Goal: Contribute content: Contribute content

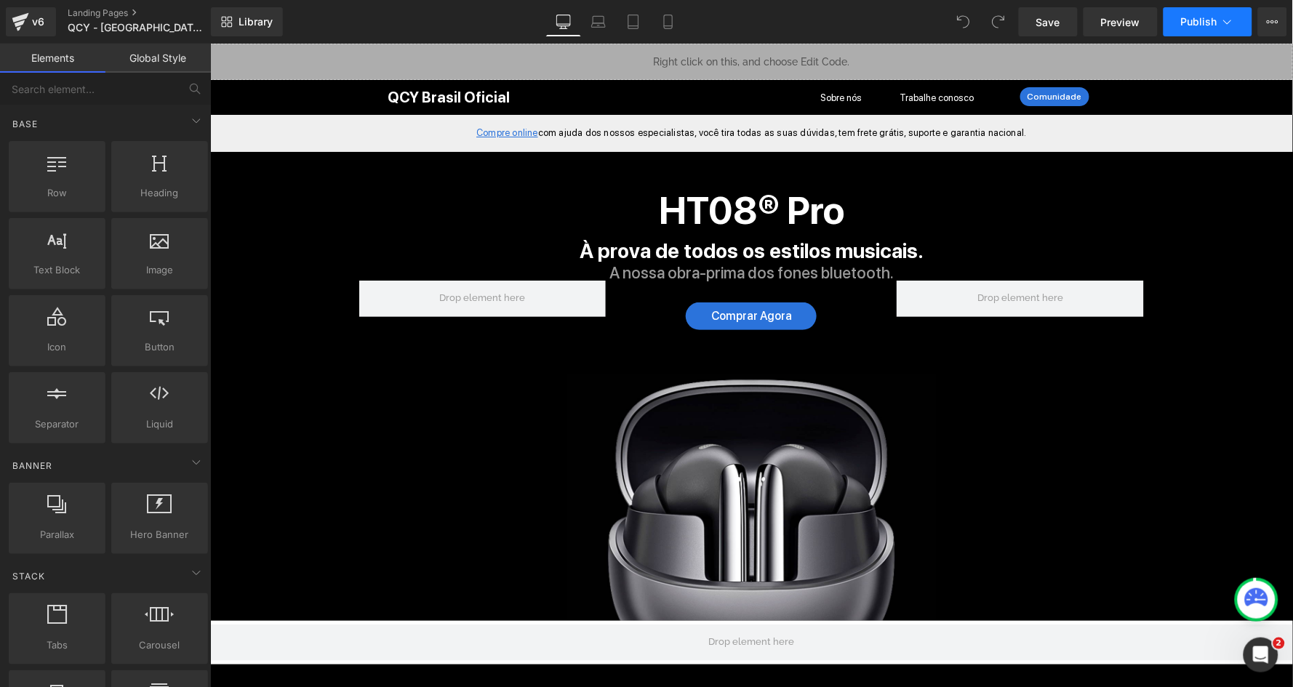
click at [1222, 23] on icon at bounding box center [1227, 22] width 15 height 15
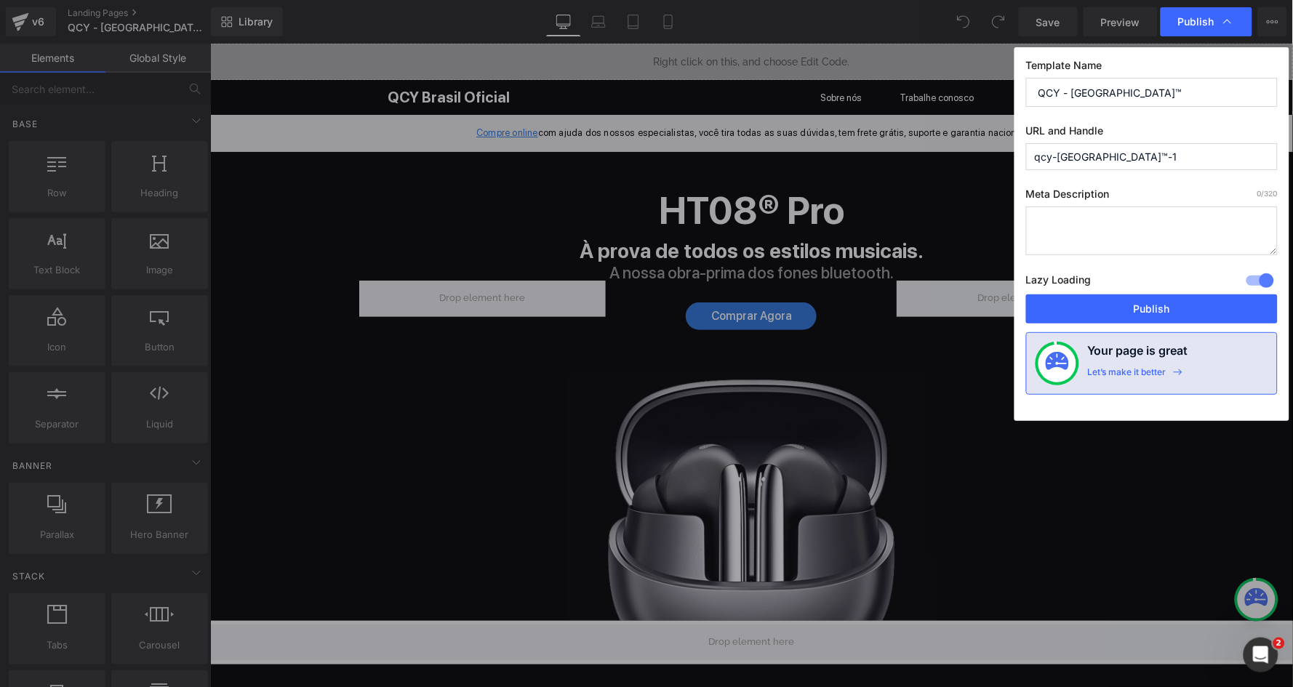
click at [1162, 95] on input "QCY - [GEOGRAPHIC_DATA]™" at bounding box center [1152, 92] width 252 height 29
paste input "| FRETE GRÁTIS ATIVADO"
type input "QCY - [GEOGRAPHIC_DATA]™ | FRETE GRÁTIS ATIVADO"
click at [1128, 144] on input "qcy-[GEOGRAPHIC_DATA]™-1" at bounding box center [1152, 156] width 252 height 27
type input "frete-grátis"
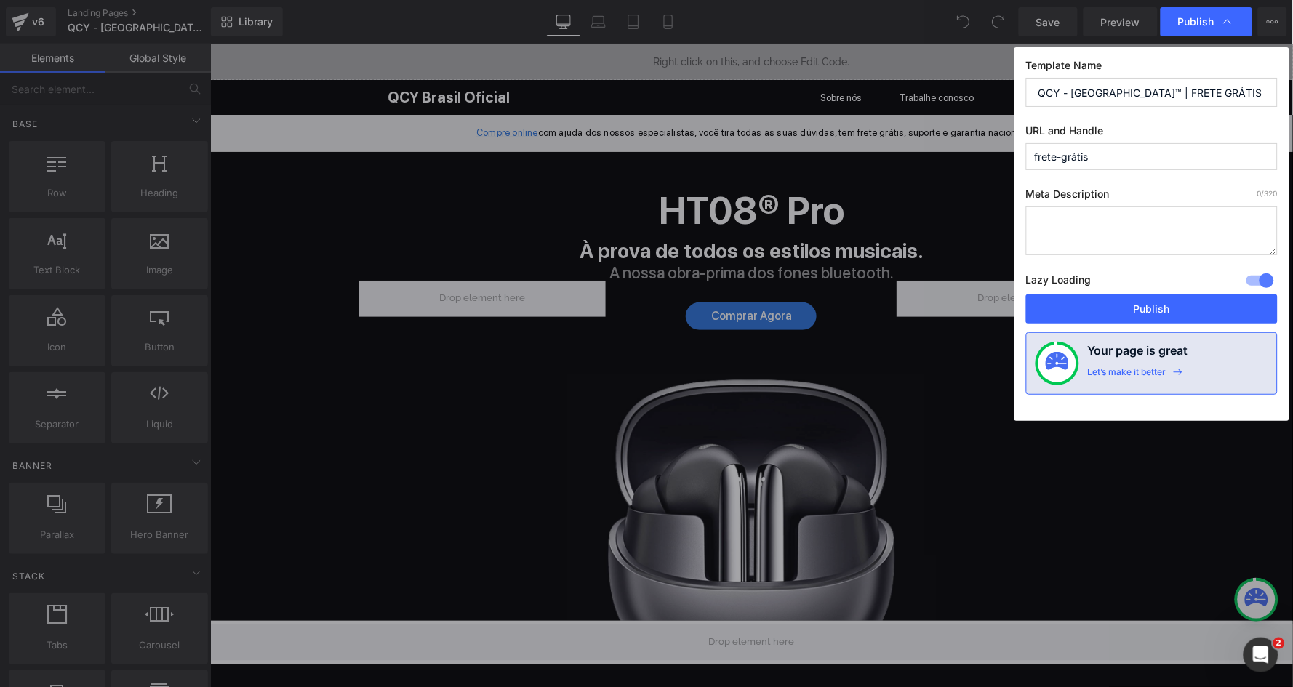
drag, startPoint x: 1128, startPoint y: 150, endPoint x: 1115, endPoint y: 215, distance: 66.0
click at [1115, 215] on textarea at bounding box center [1152, 230] width 252 height 49
paste textarea "Compre seu Fone Bluetooth Na loja Oficial da QCY [GEOGRAPHIC_DATA] com Frete Gr…"
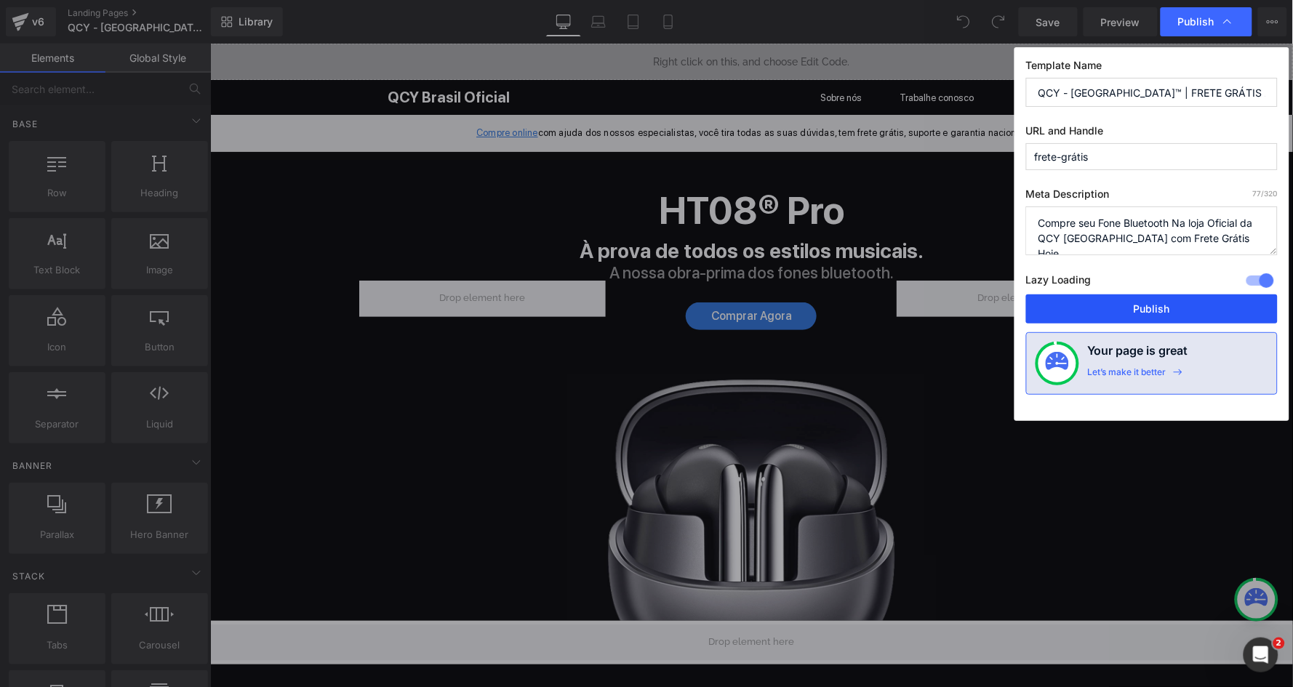
type textarea "Compre seu Fone Bluetooth Na loja Oficial da QCY [GEOGRAPHIC_DATA] com Frete Gr…"
click at [1131, 305] on button "Publish" at bounding box center [1152, 308] width 252 height 29
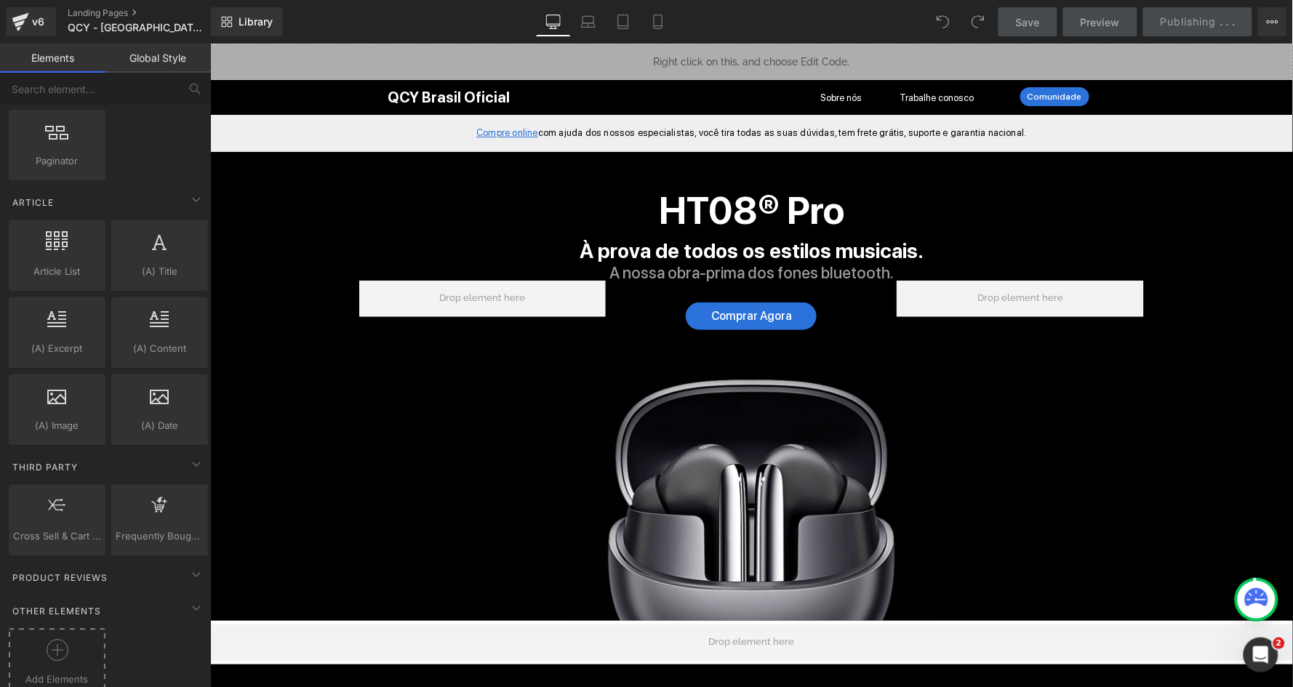
scroll to position [2445, 0]
click at [64, 642] on div at bounding box center [56, 657] width 89 height 33
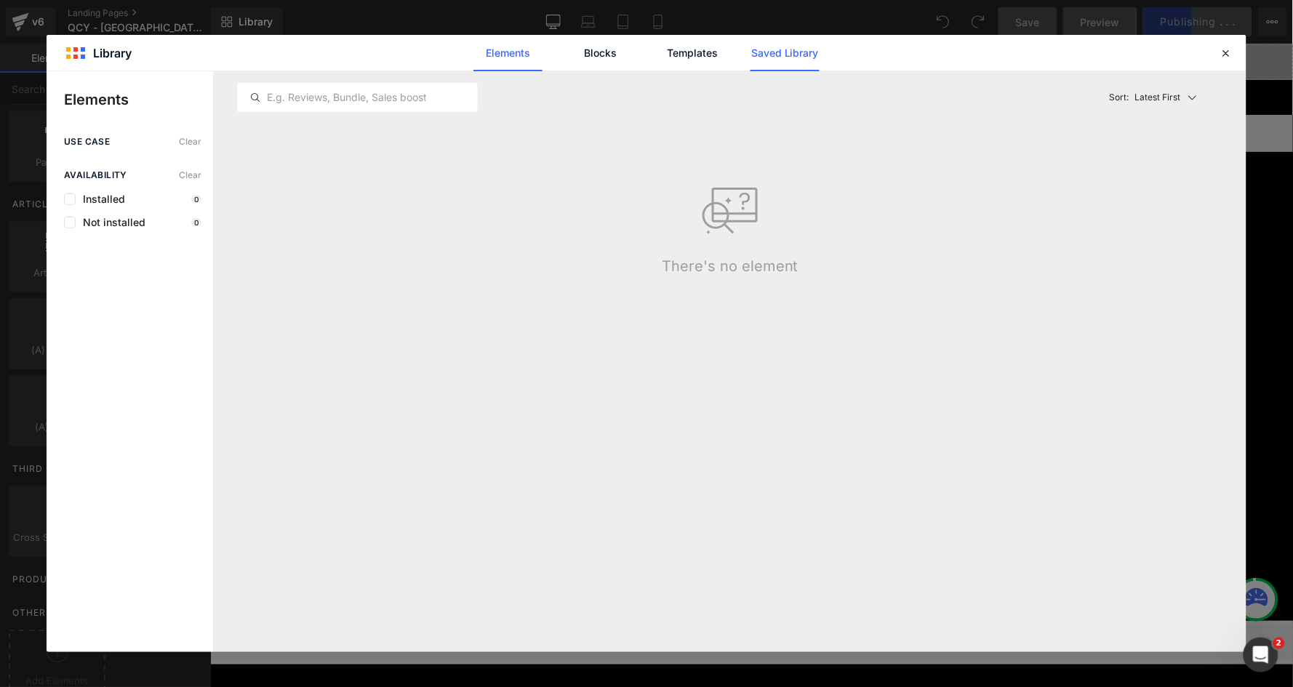
click at [777, 57] on link "Saved Library" at bounding box center [784, 53] width 69 height 36
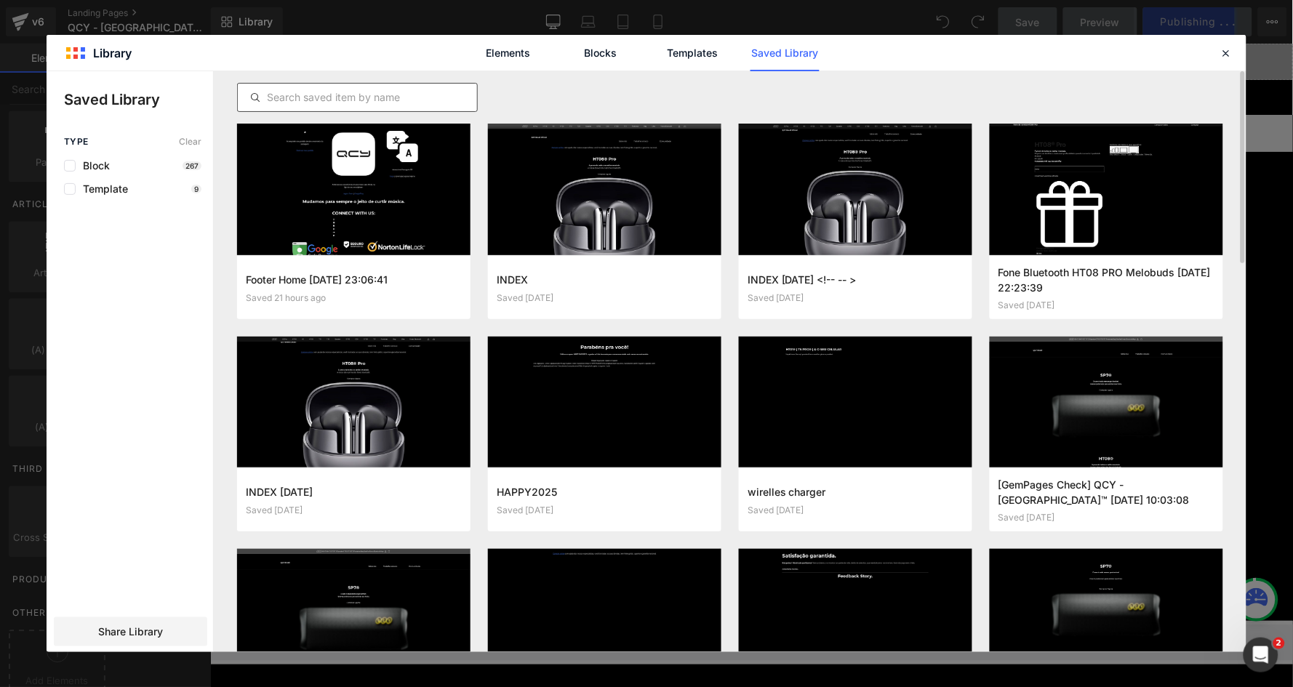
click at [408, 91] on input "text" at bounding box center [357, 97] width 239 height 17
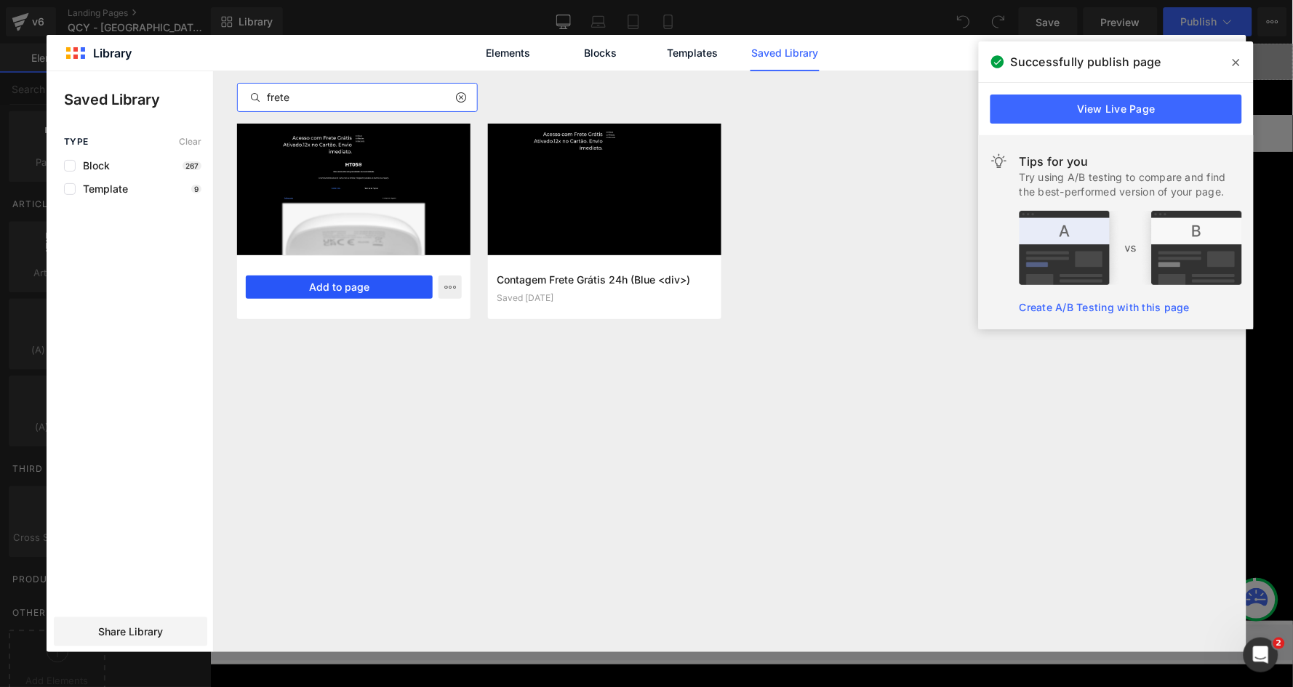
type input "frete"
click at [352, 280] on button "Add to page" at bounding box center [339, 287] width 187 height 23
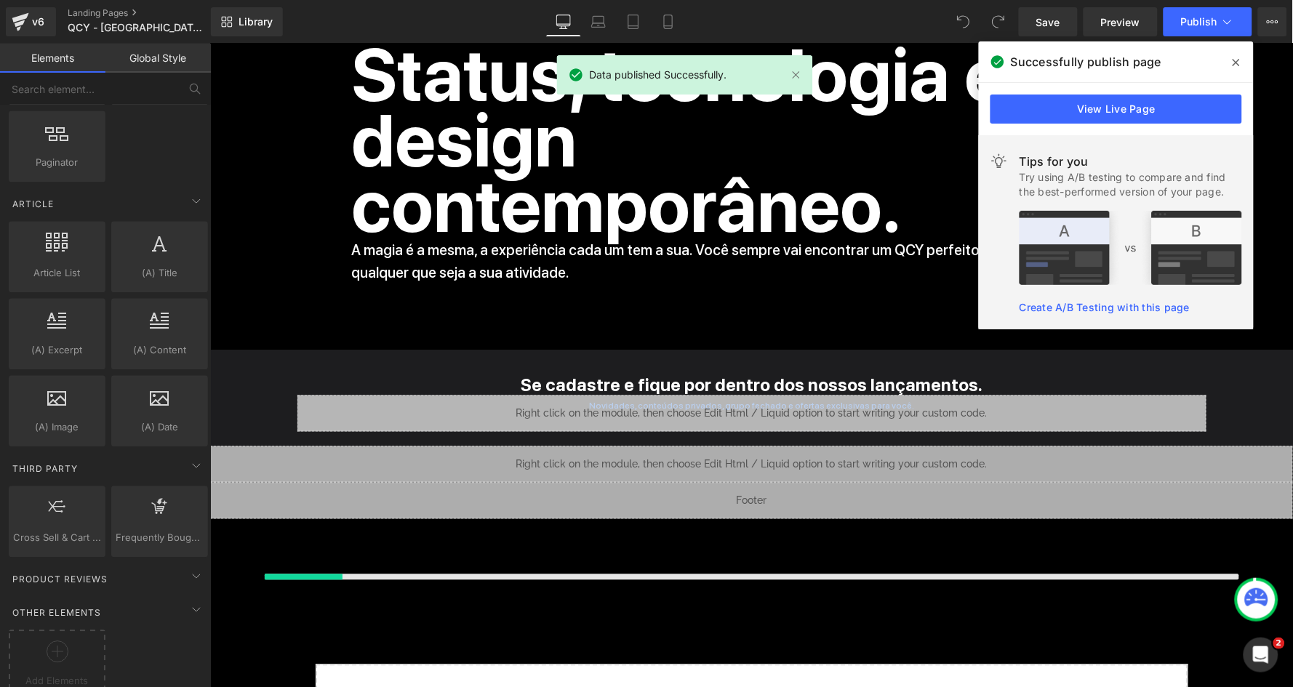
scroll to position [6861, 0]
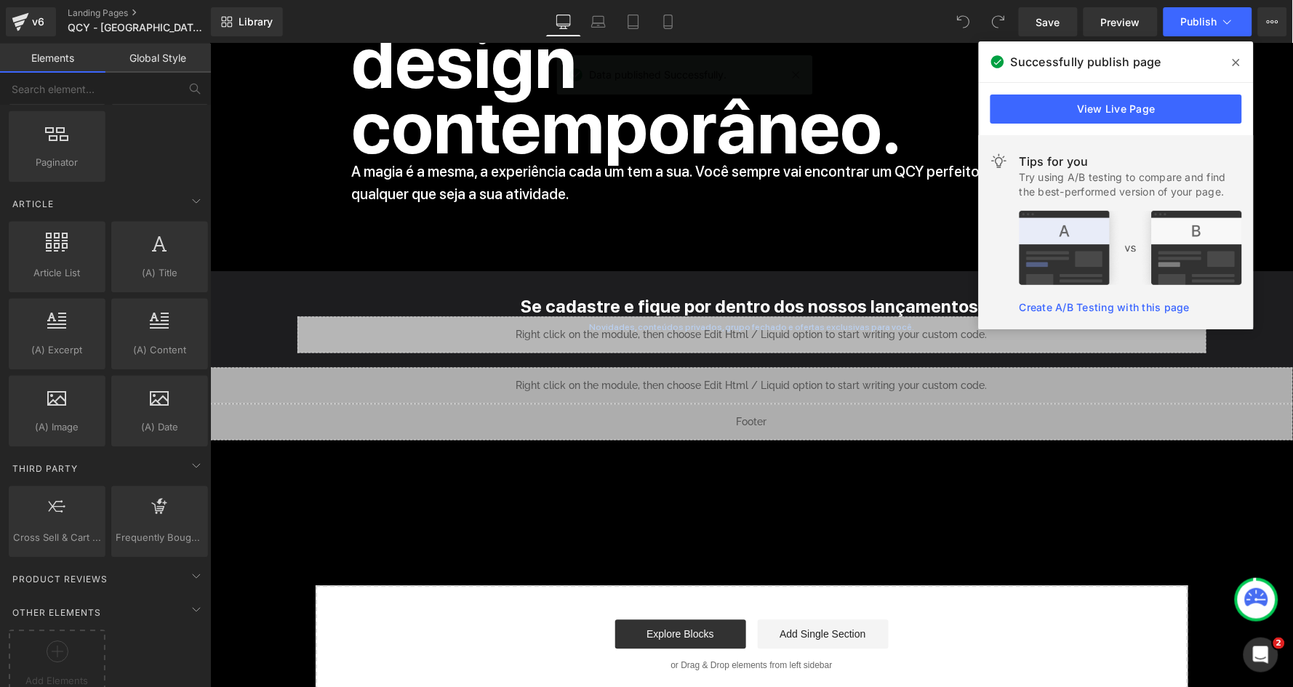
click at [1232, 57] on icon at bounding box center [1235, 63] width 7 height 12
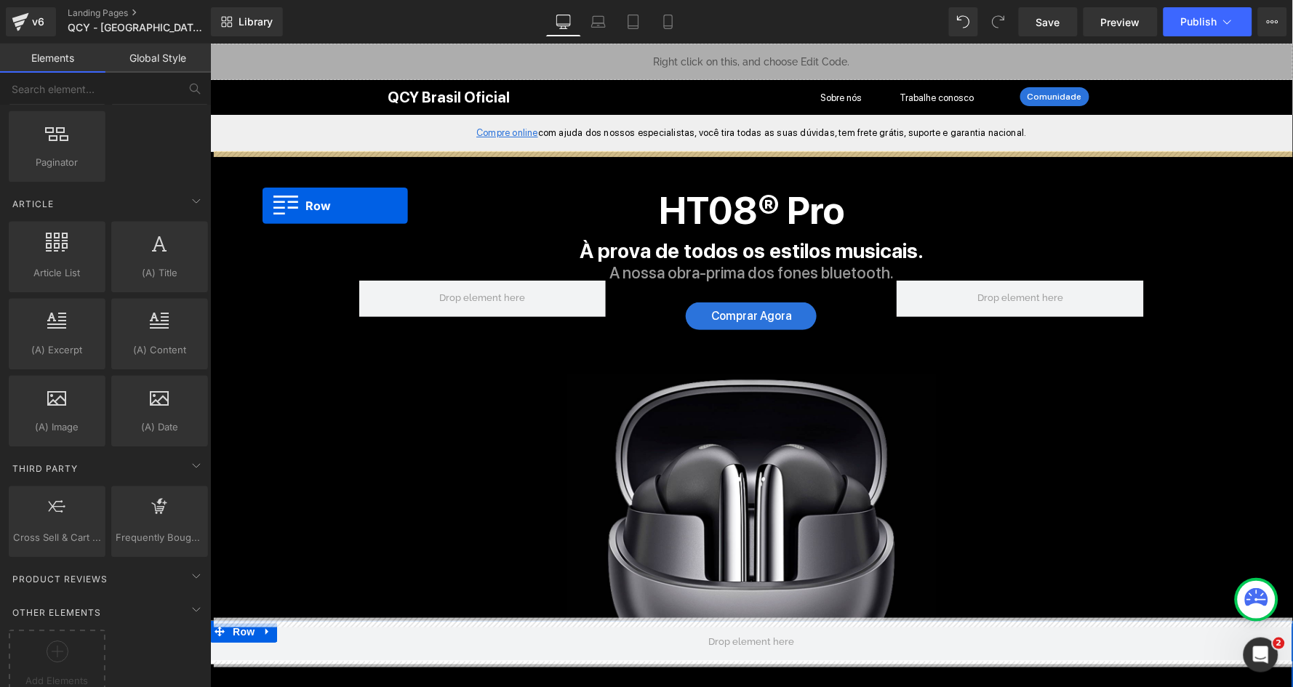
scroll to position [0, 0]
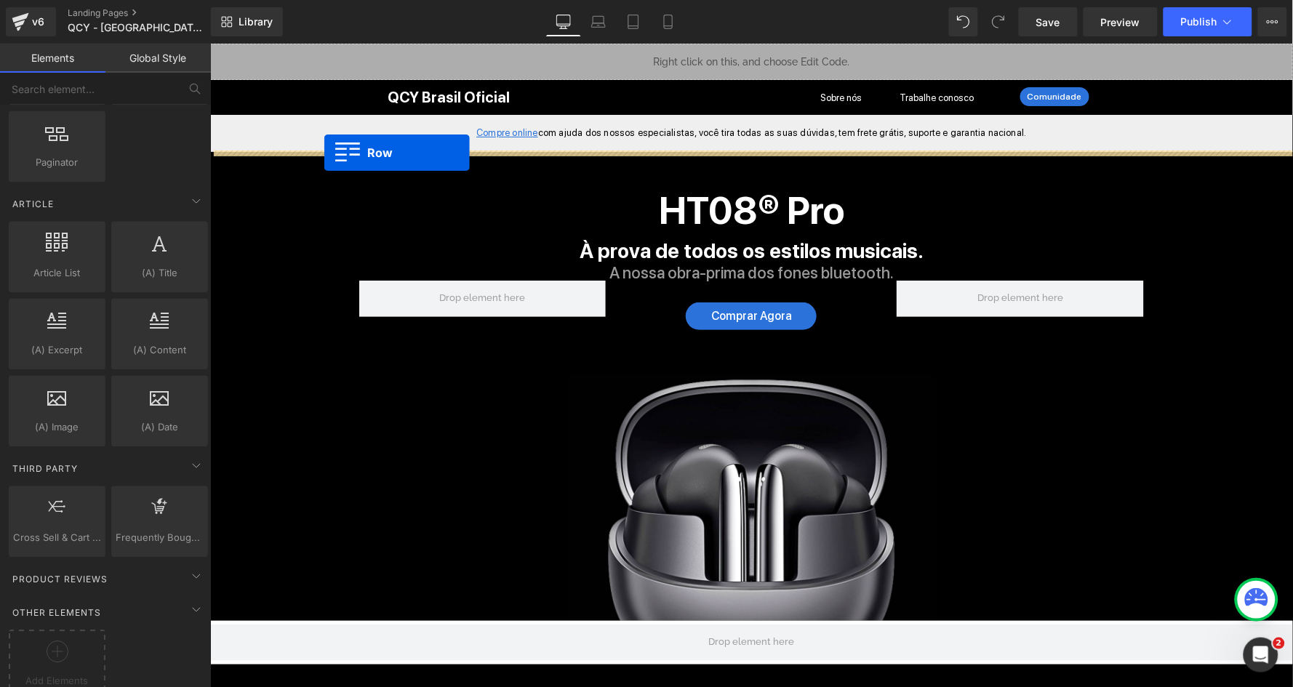
drag, startPoint x: 216, startPoint y: 413, endPoint x: 323, endPoint y: 152, distance: 282.0
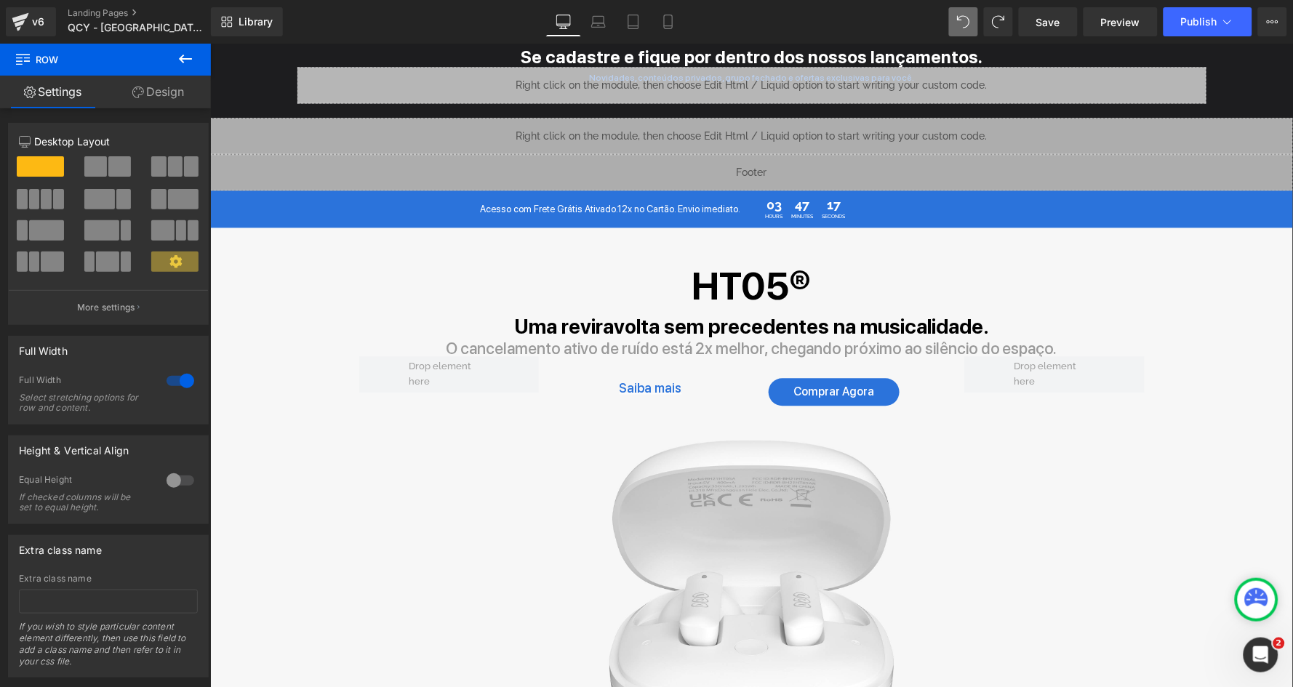
scroll to position [7114, 0]
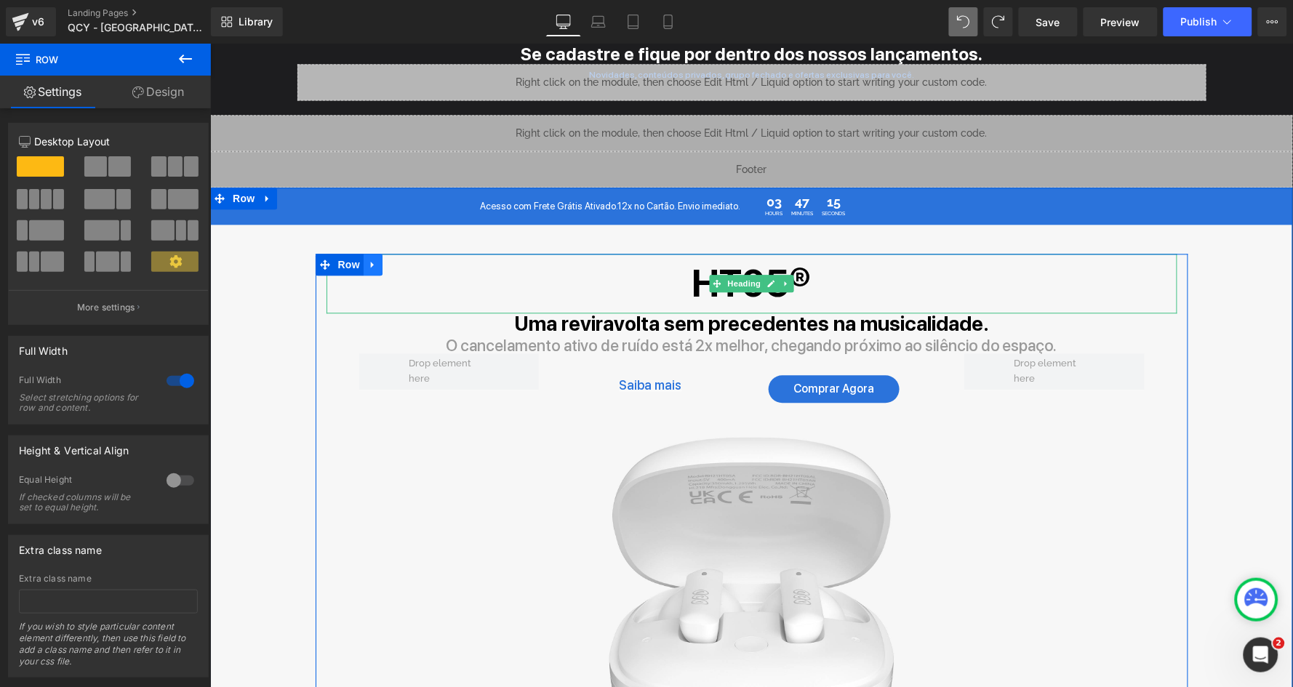
click at [374, 259] on icon at bounding box center [372, 264] width 10 height 11
click at [414, 253] on link at bounding box center [410, 264] width 19 height 22
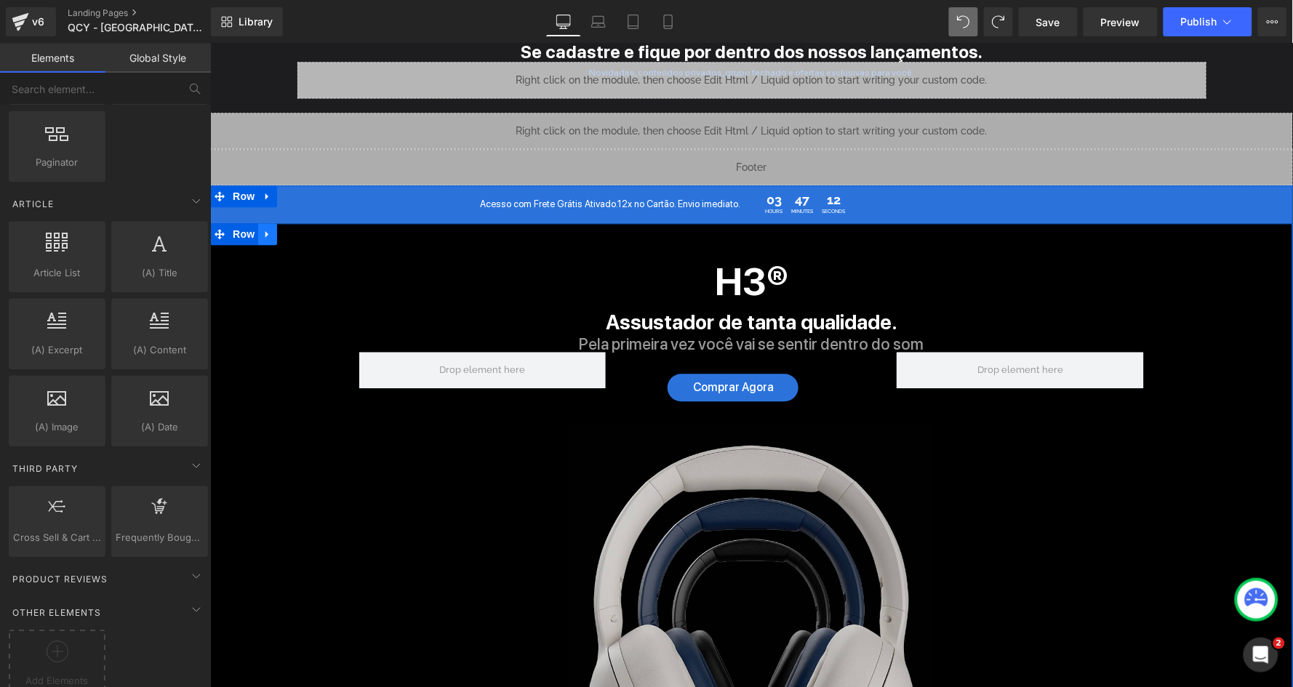
click at [267, 222] on link at bounding box center [266, 233] width 19 height 22
click at [305, 228] on icon at bounding box center [305, 233] width 10 height 10
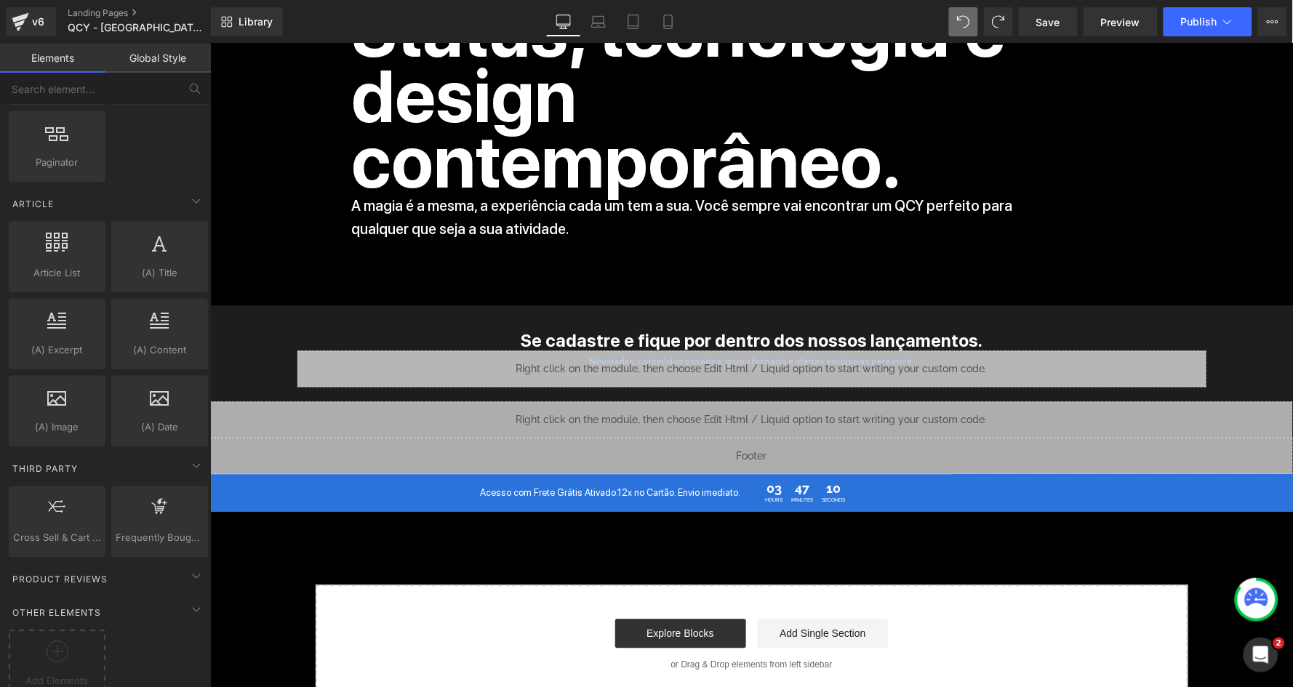
scroll to position [6823, 0]
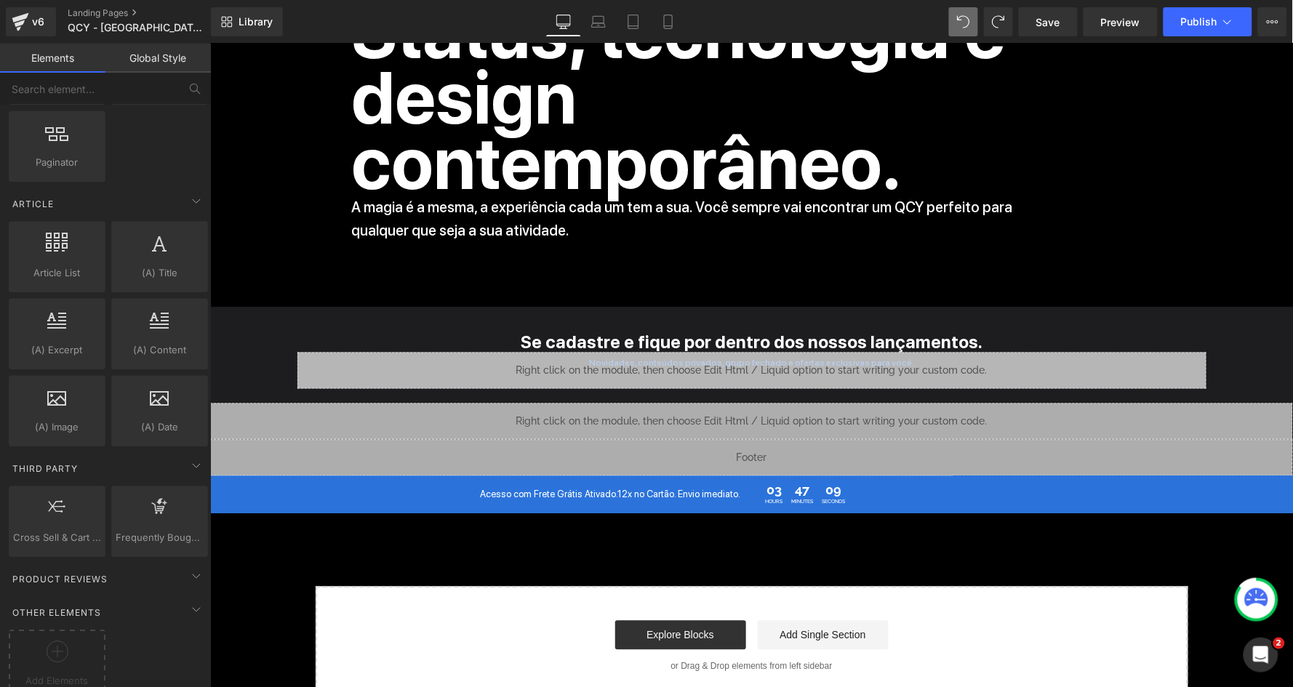
click at [340, 481] on div "Acesso com Frete Grátis Ativado.12x no Cartão. Envio imediato. Heading 03 Hours…" at bounding box center [751, 494] width 872 height 27
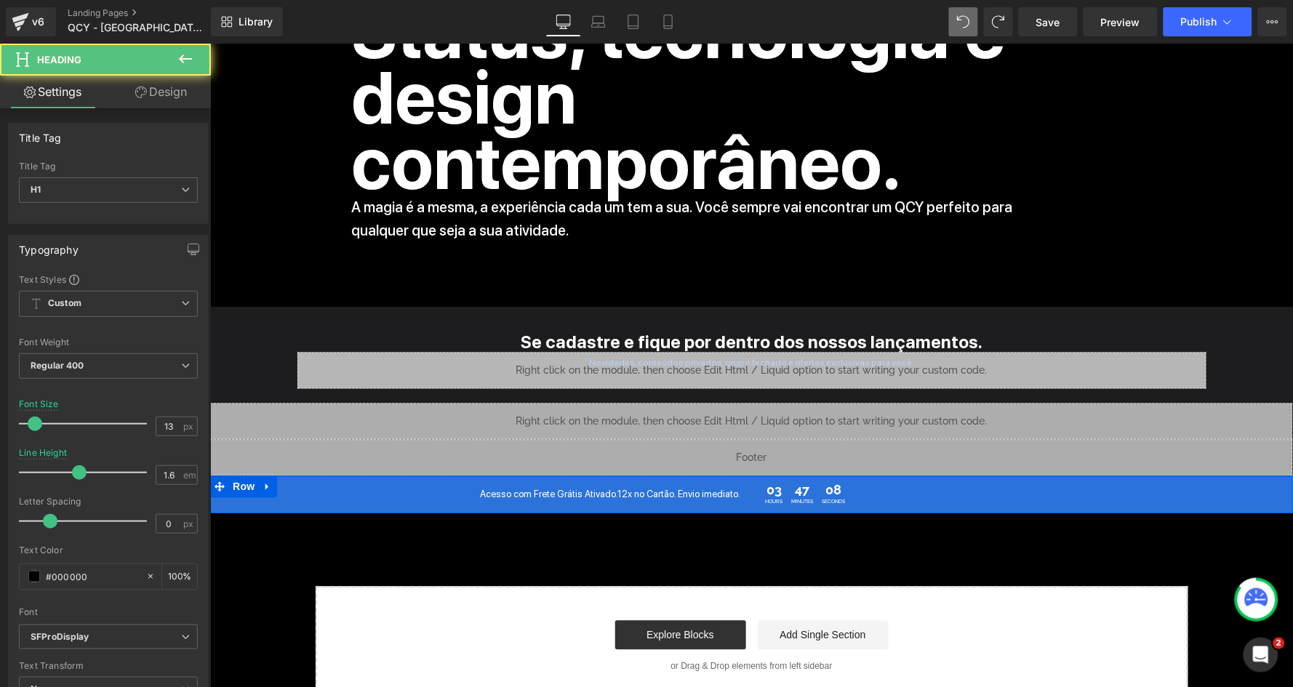
click at [293, 481] on div "Acesso com Frete Grátis Ativado.12x no Cartão. Envio imediato. Heading 03 Hours…" at bounding box center [750, 494] width 1083 height 27
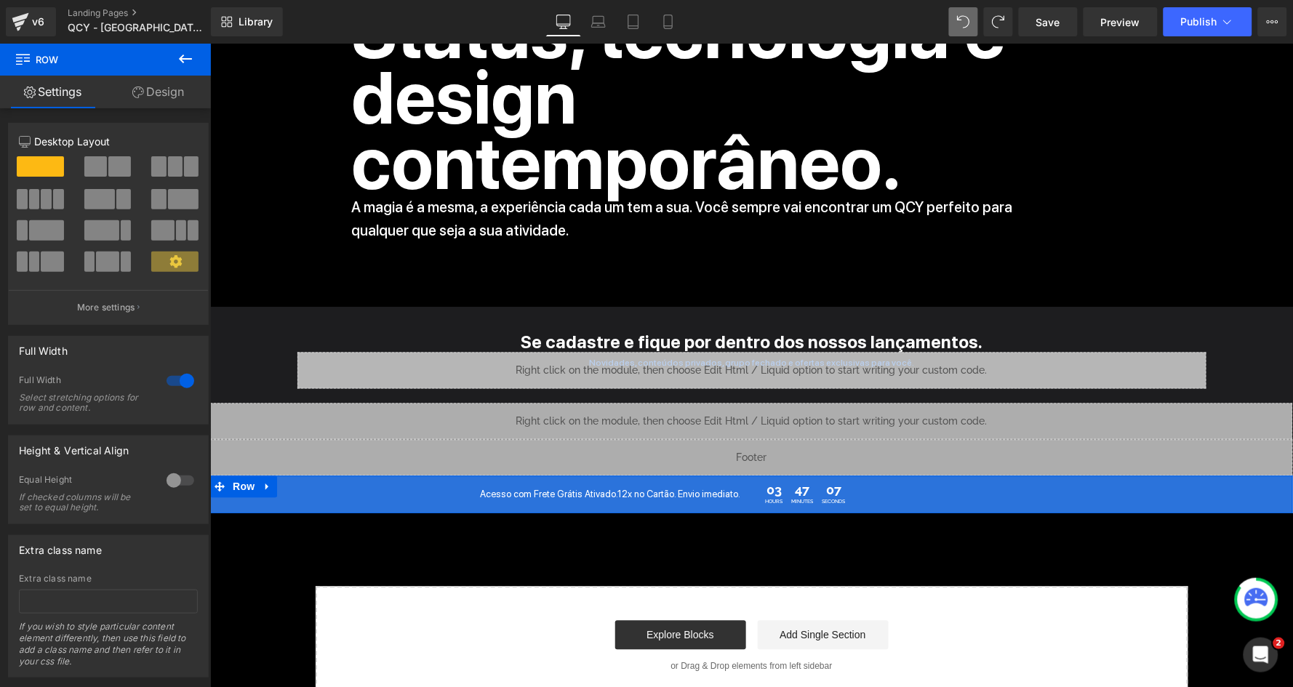
click at [142, 88] on link "Design" at bounding box center [157, 92] width 105 height 33
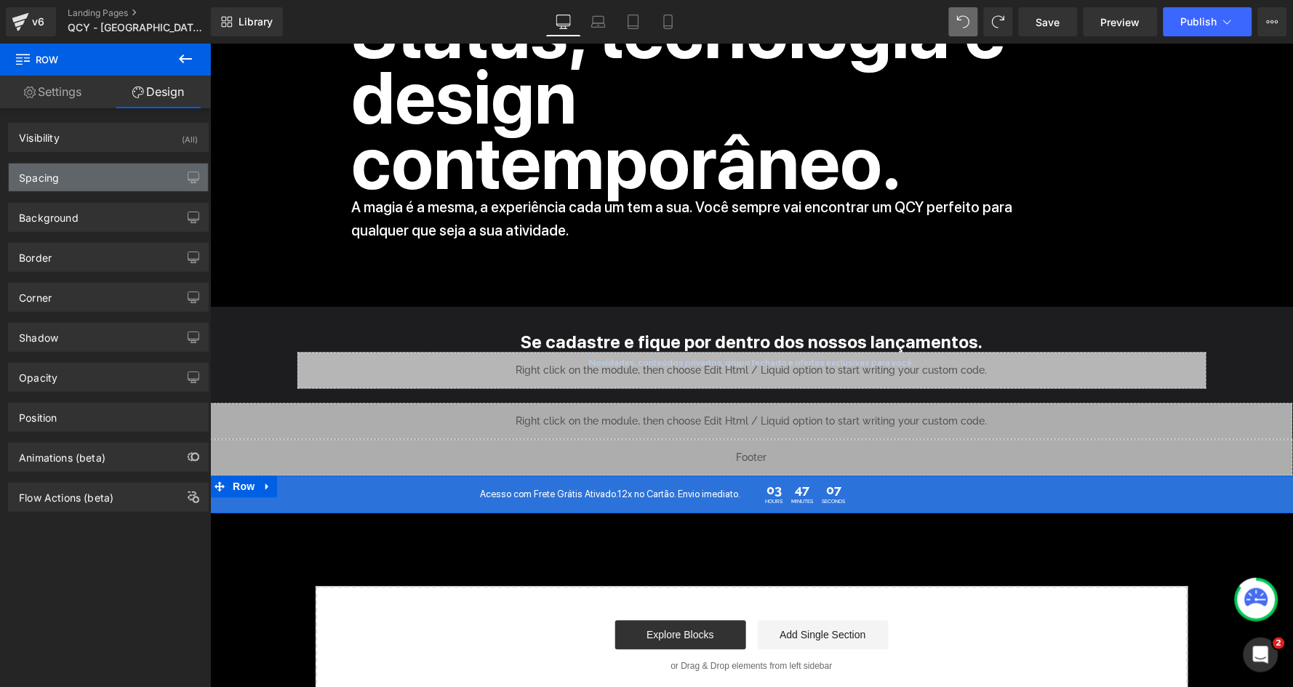
click at [107, 177] on div "Spacing" at bounding box center [108, 178] width 199 height 28
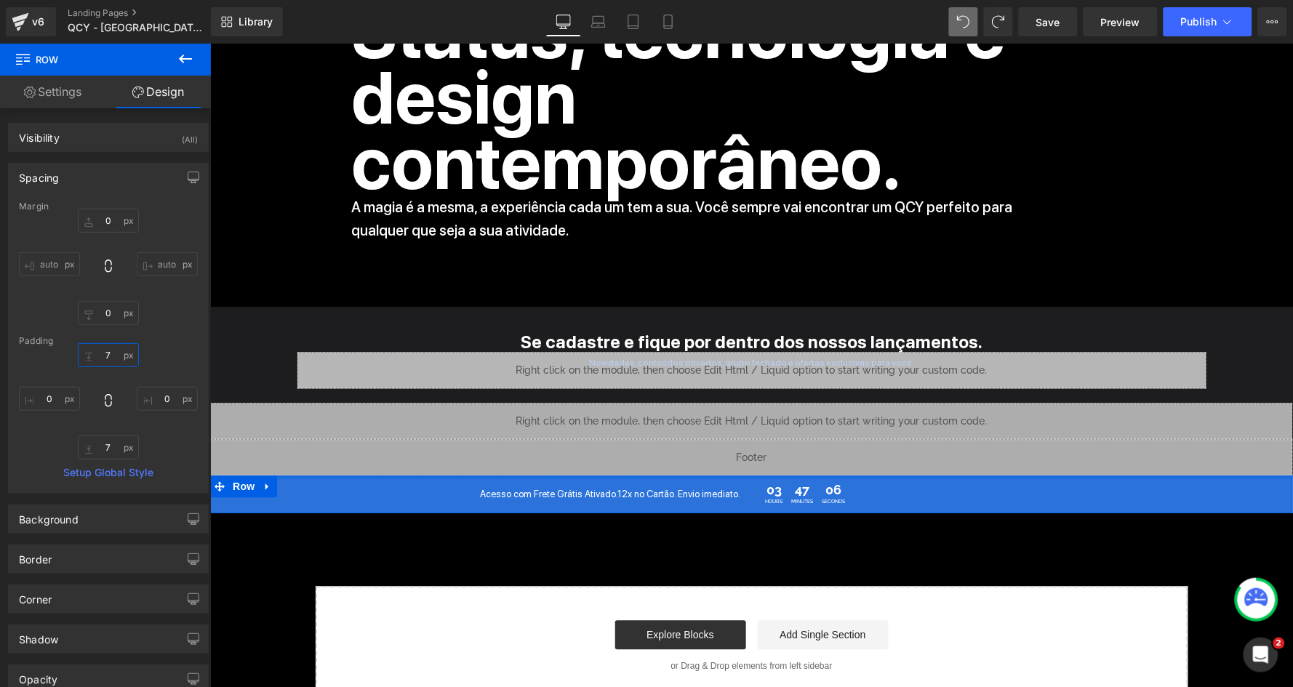
click at [110, 357] on input "7" at bounding box center [108, 355] width 61 height 24
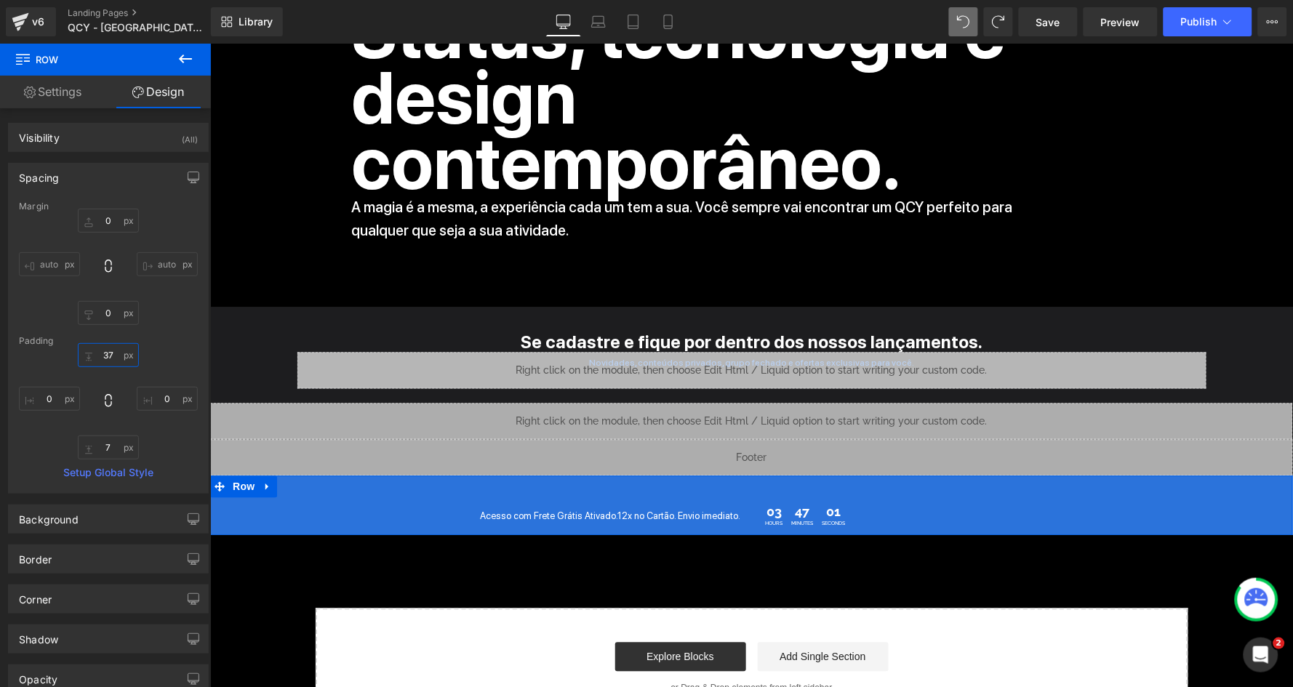
type input "7"
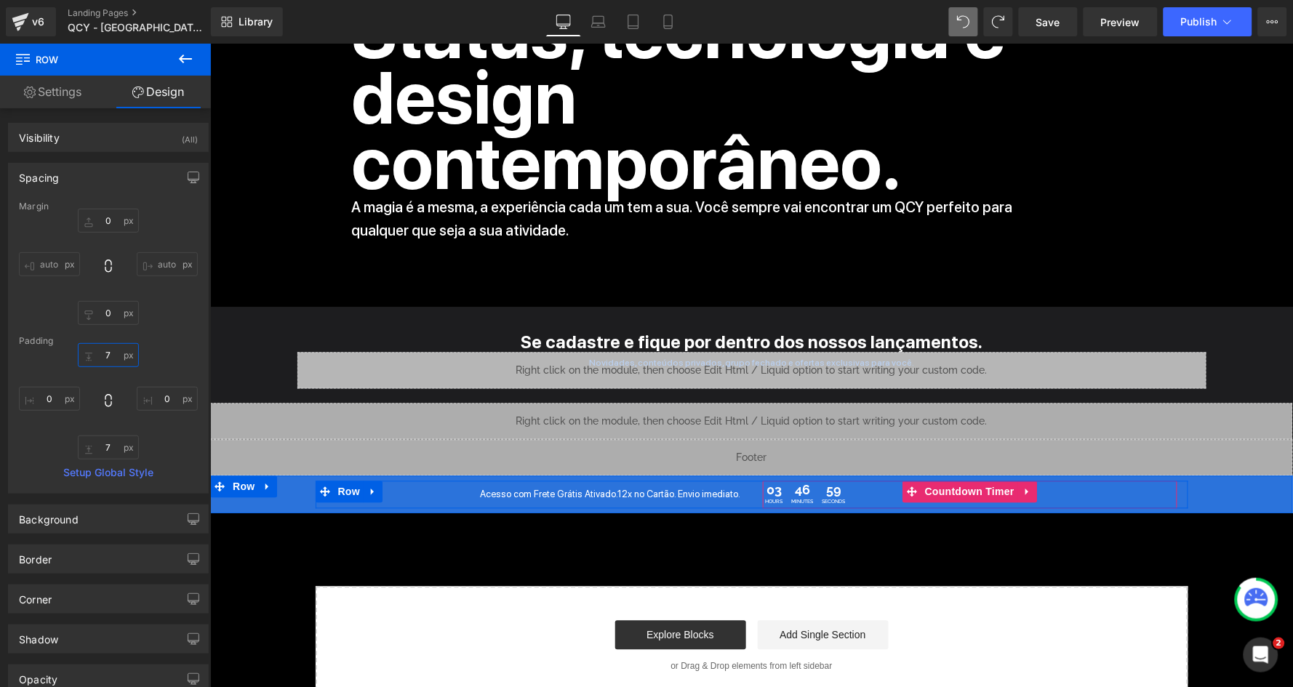
click at [795, 483] on span "46" at bounding box center [802, 490] width 22 height 15
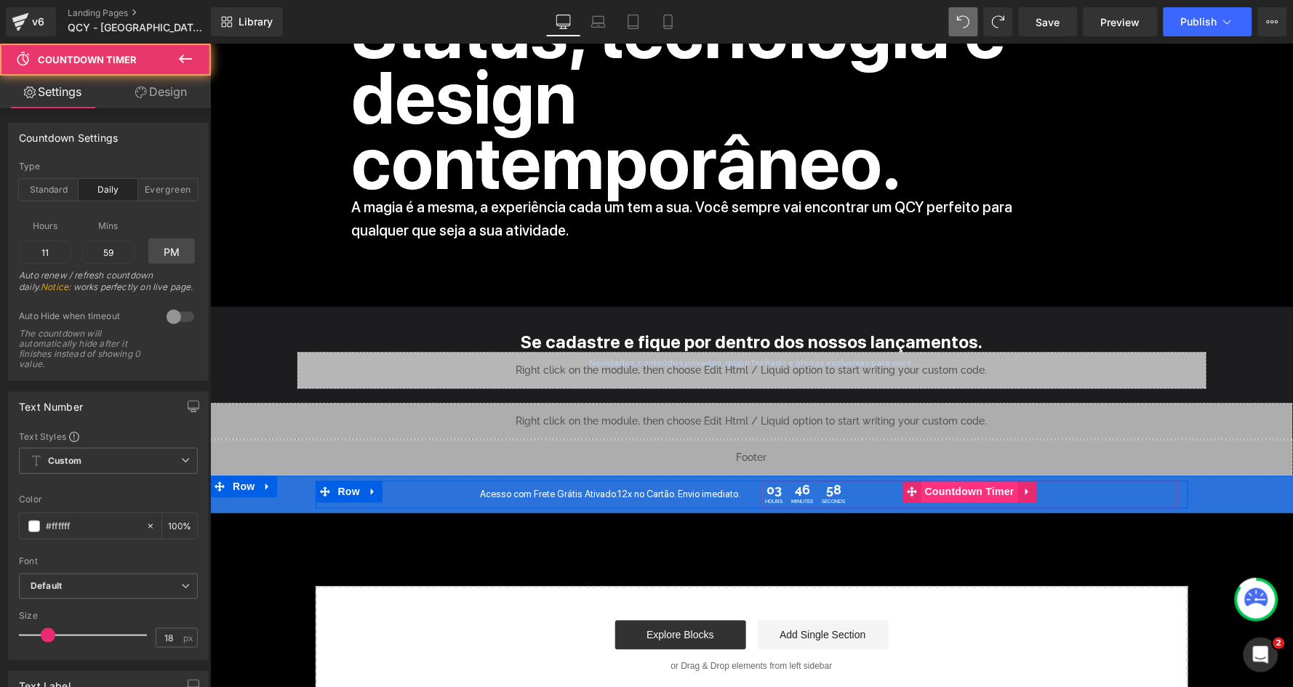
click at [966, 481] on span "Countdown Timer" at bounding box center [968, 492] width 97 height 22
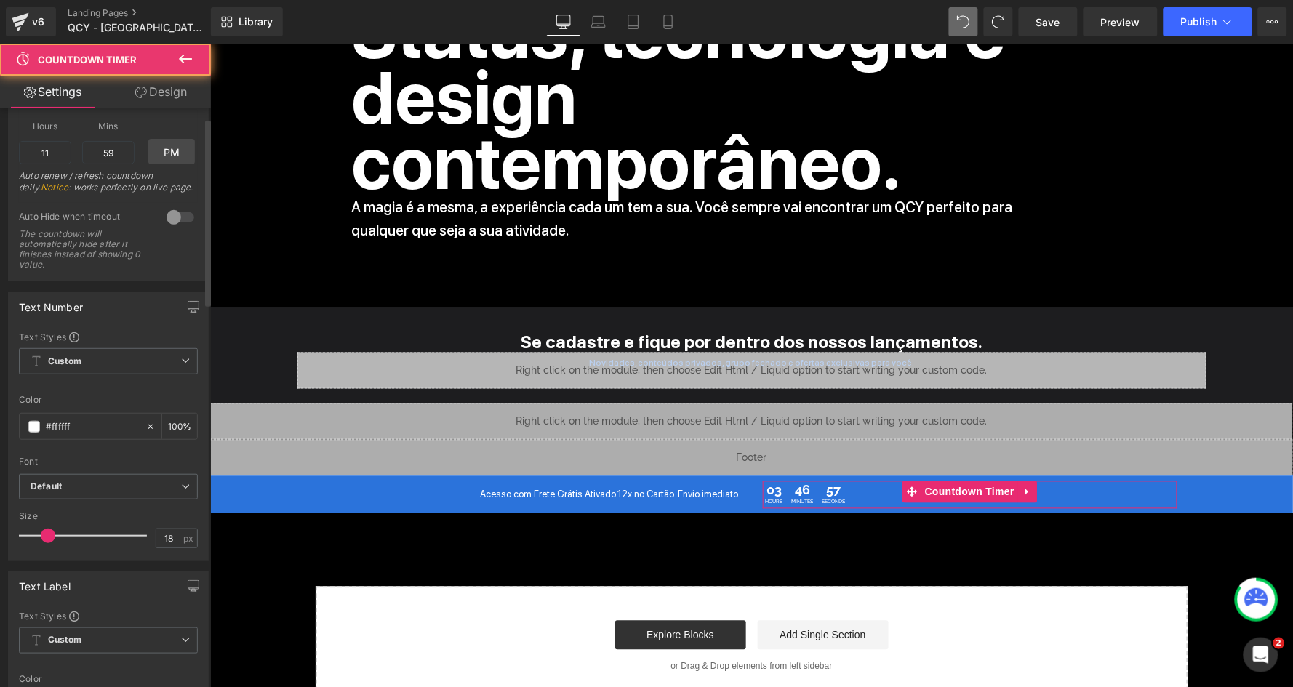
scroll to position [119, 0]
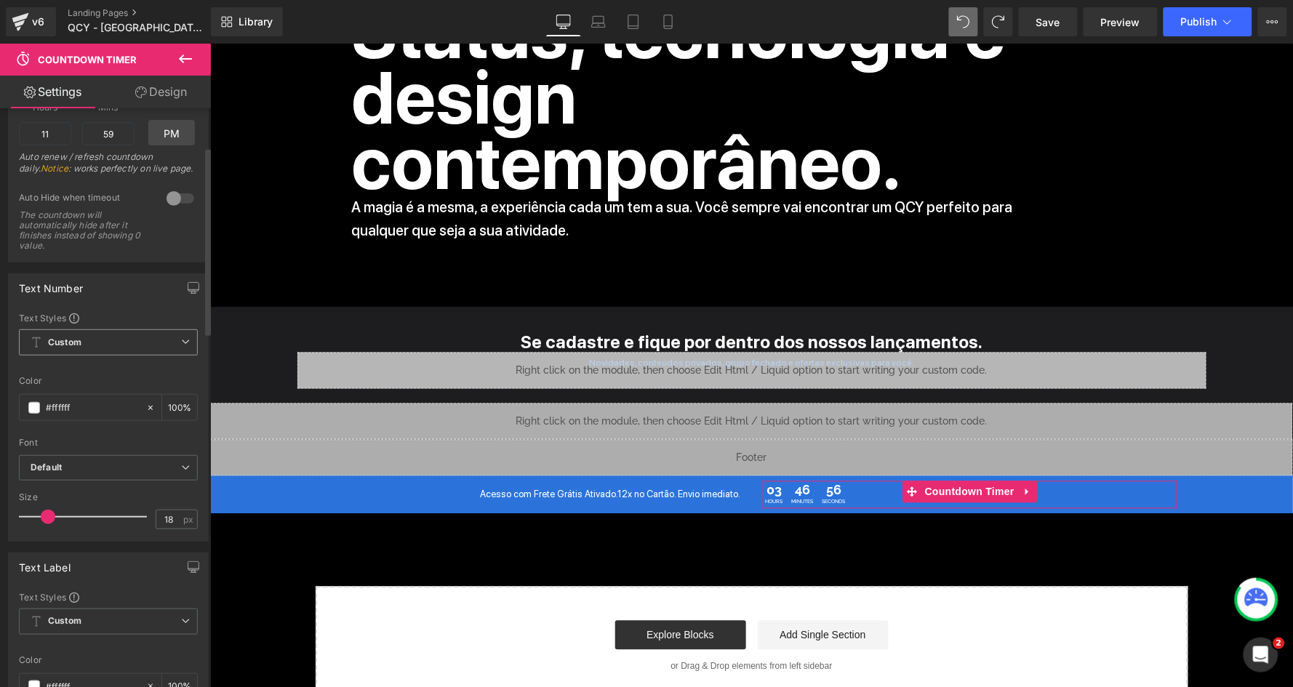
click at [83, 329] on span "Custom Setup Global Style" at bounding box center [108, 342] width 179 height 26
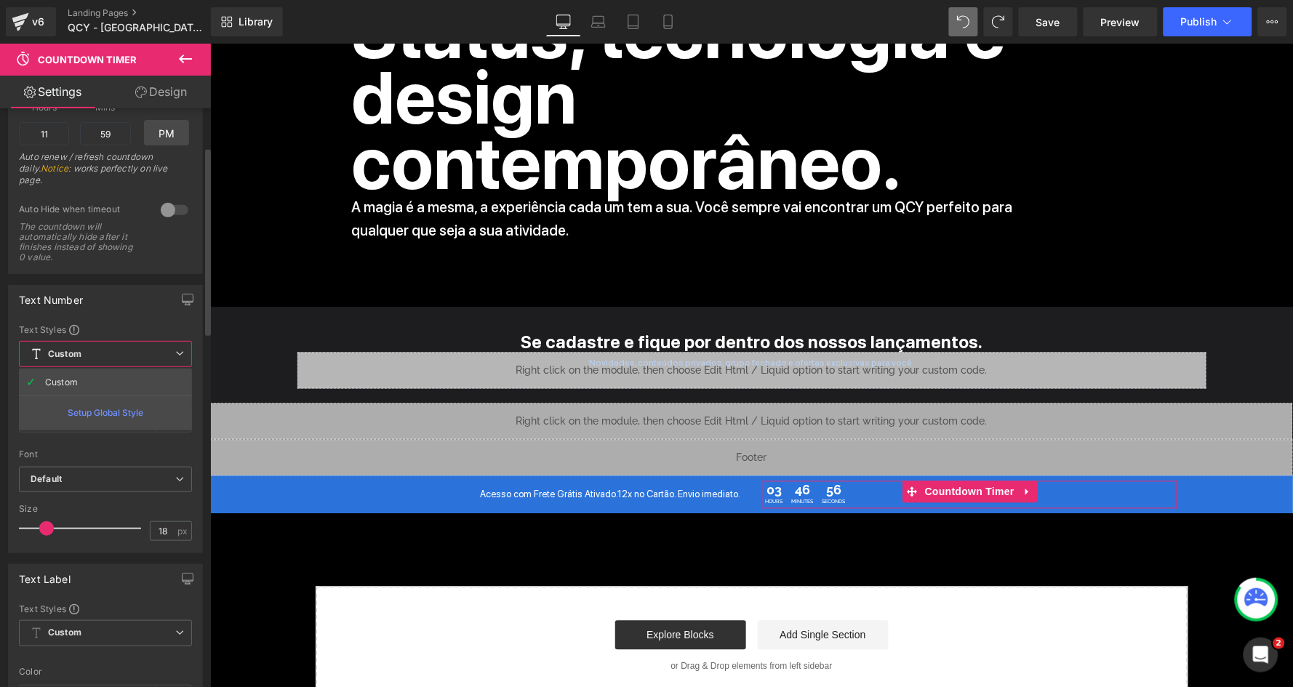
click at [132, 288] on div "Text Number" at bounding box center [105, 300] width 193 height 28
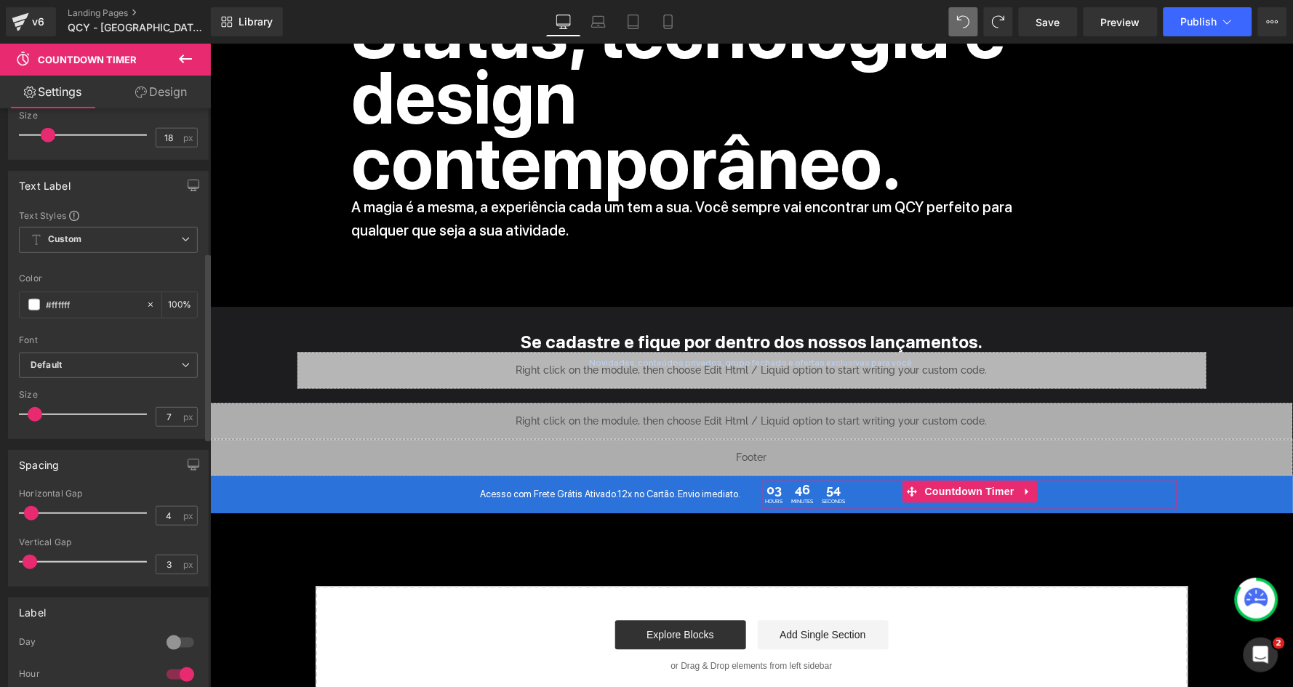
scroll to position [505, 0]
click at [97, 354] on b "Default" at bounding box center [106, 360] width 150 height 12
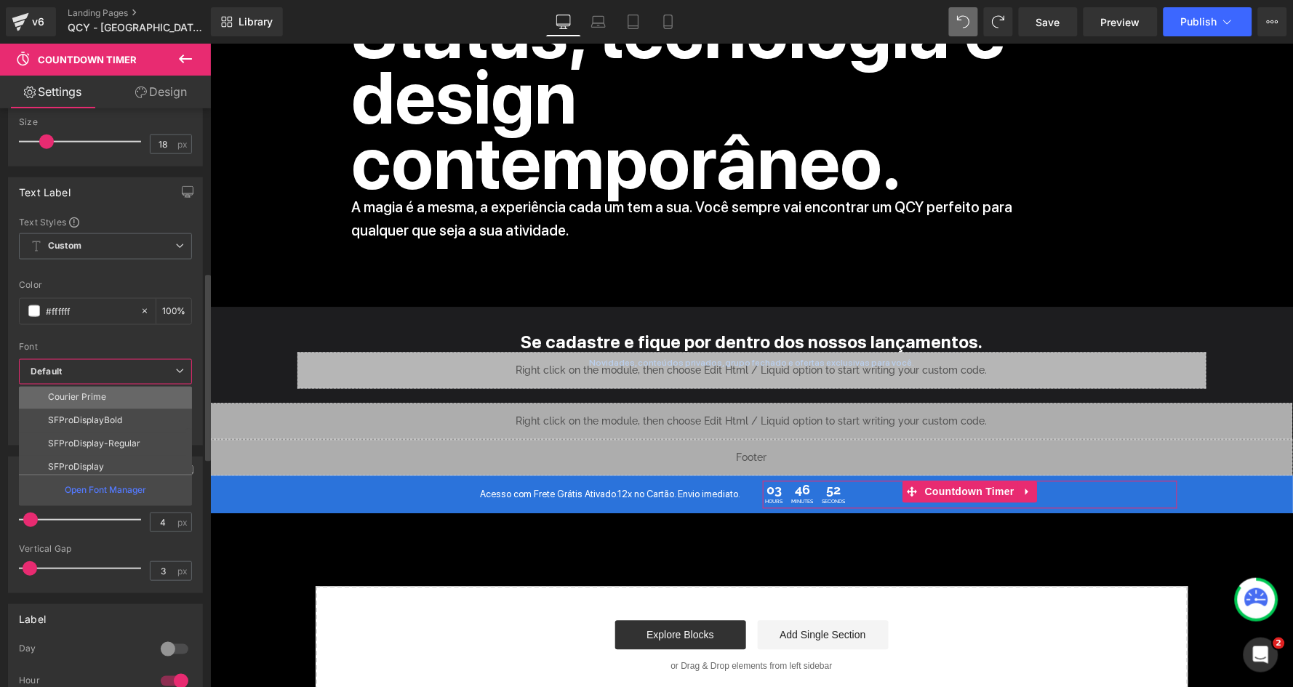
scroll to position [49, 0]
click at [107, 454] on li "SFProDisplay" at bounding box center [109, 465] width 180 height 23
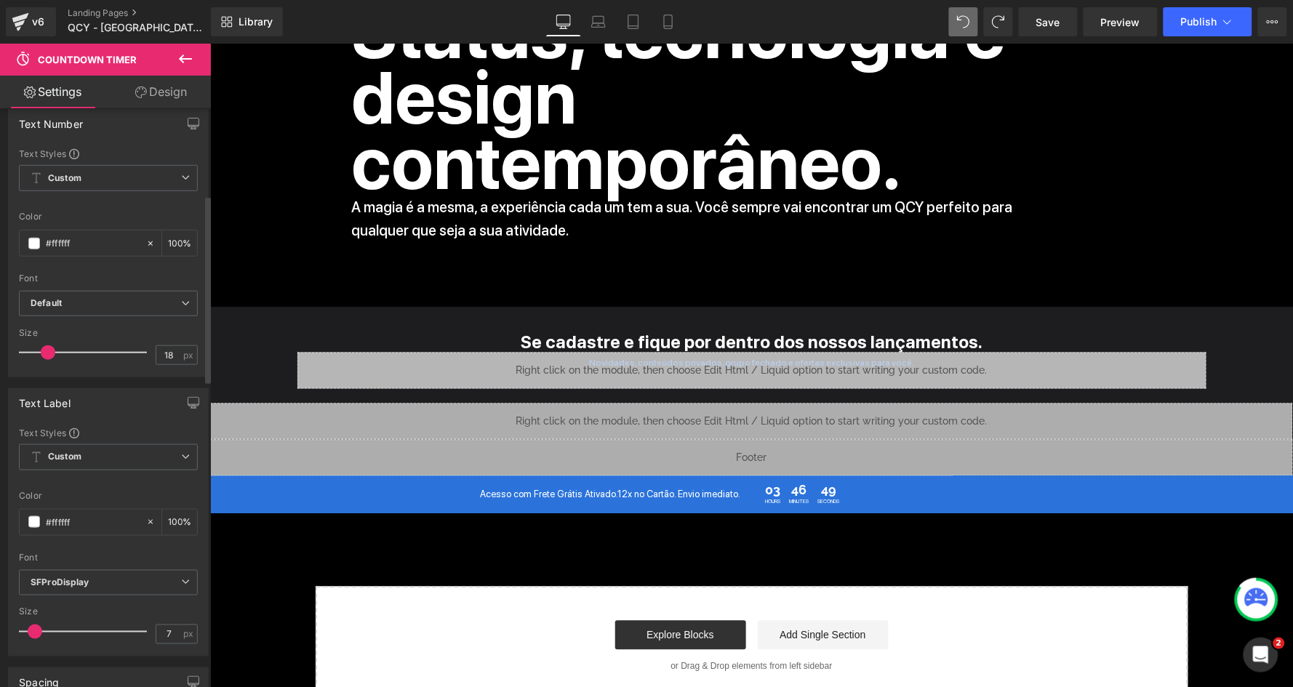
scroll to position [265, 0]
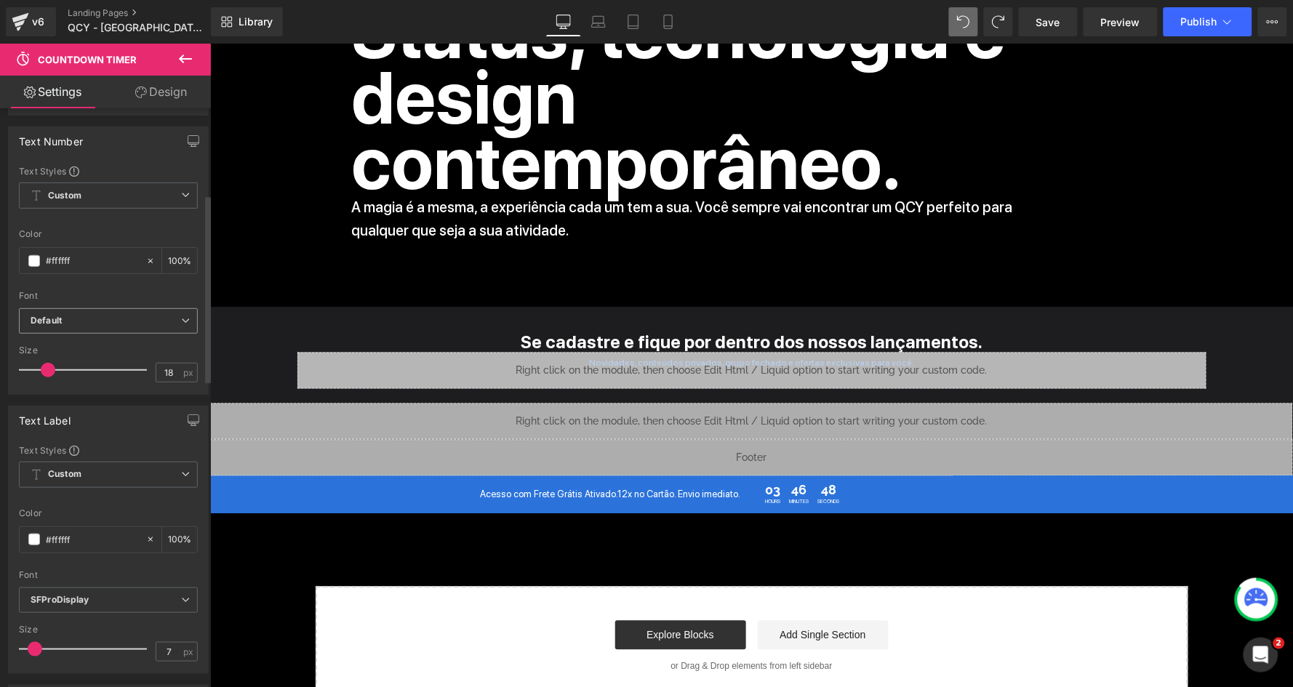
click at [85, 316] on b "Default" at bounding box center [106, 321] width 150 height 12
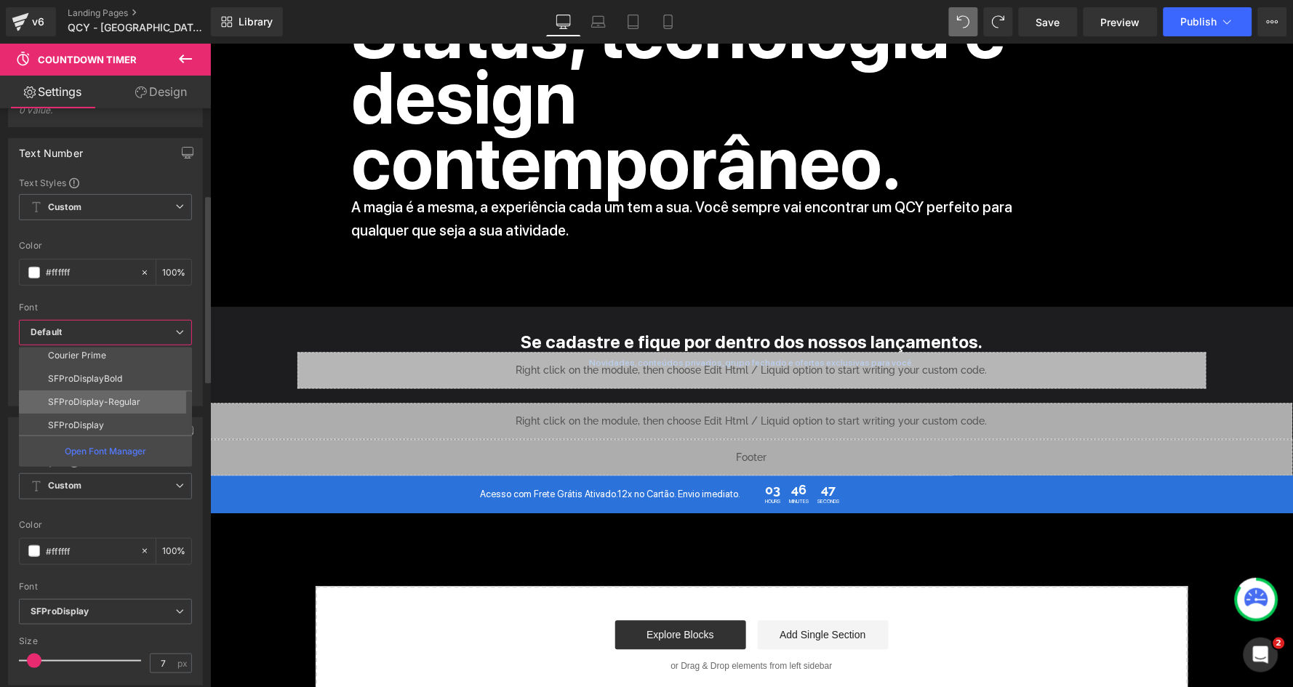
scroll to position [49, 0]
click at [111, 414] on li "SFProDisplay" at bounding box center [109, 425] width 180 height 23
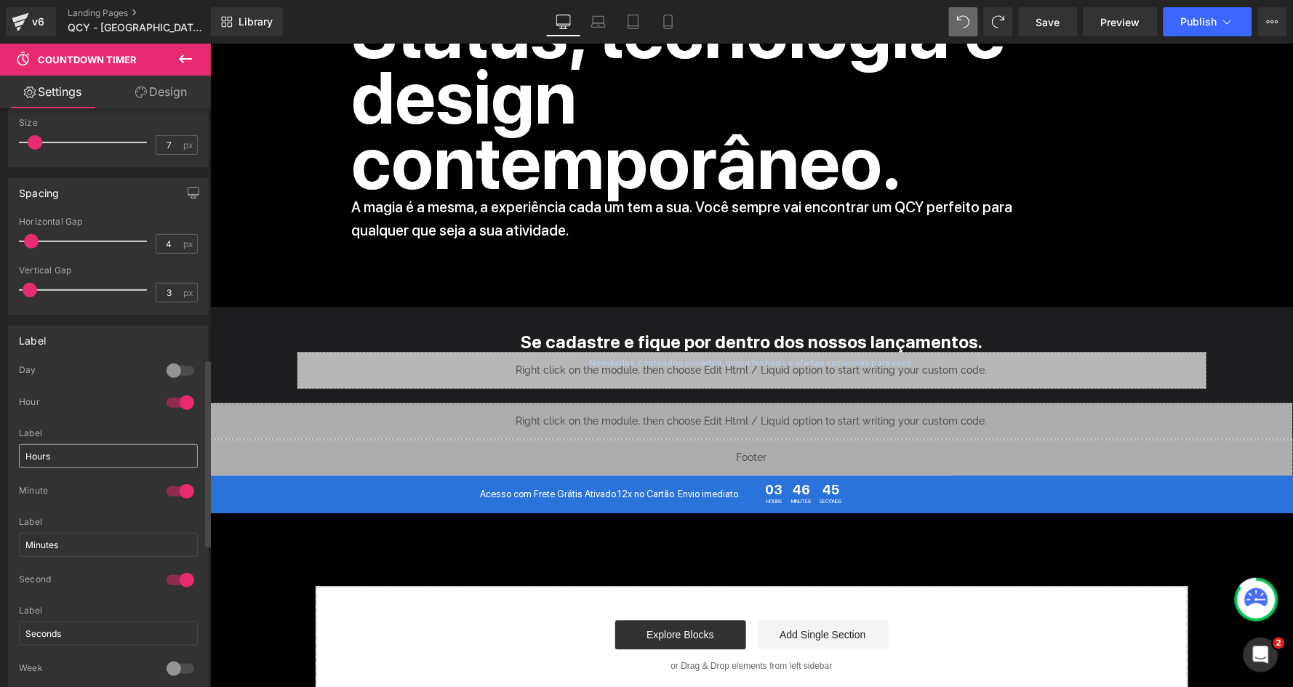
scroll to position [846, 0]
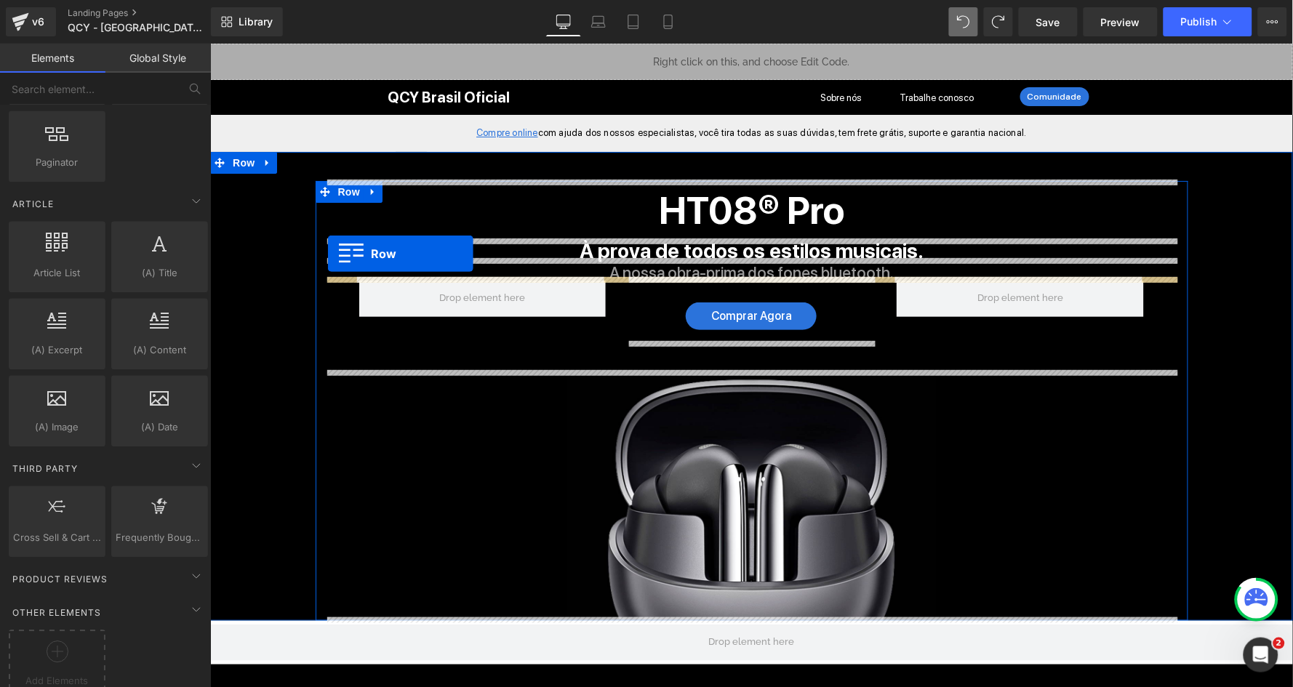
scroll to position [0, 0]
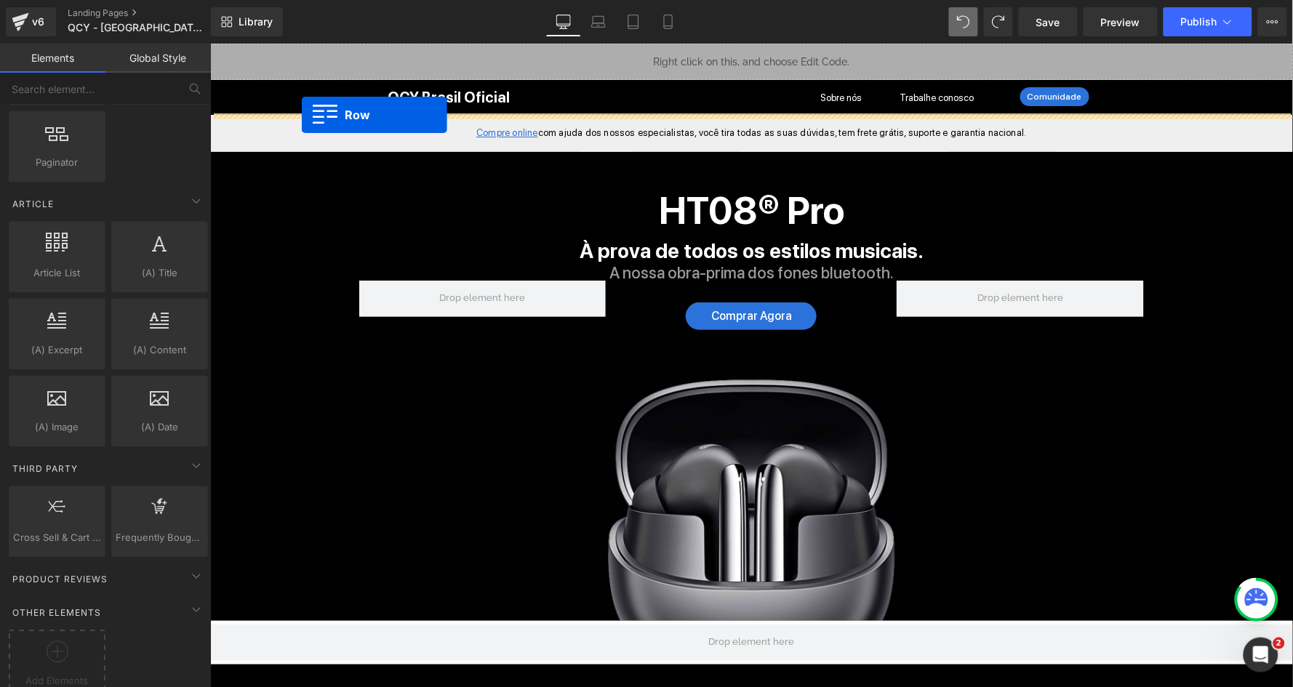
drag, startPoint x: 220, startPoint y: 448, endPoint x: 300, endPoint y: 114, distance: 343.2
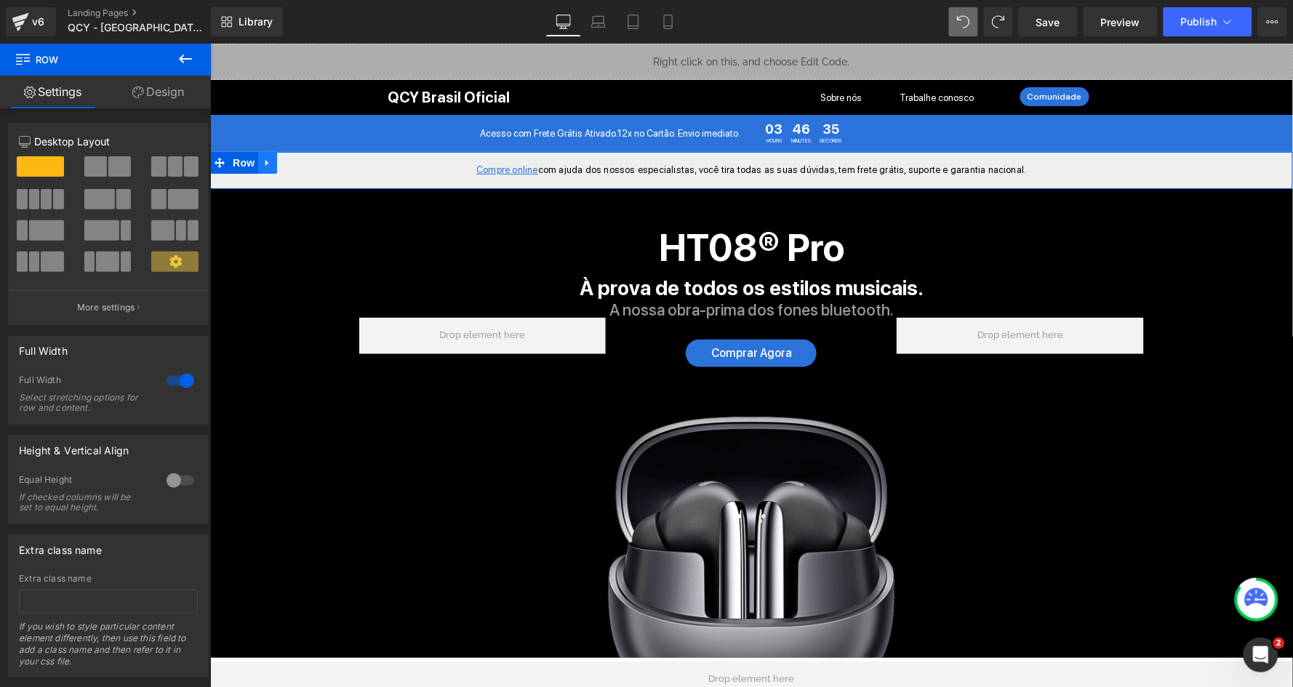
click at [266, 160] on icon at bounding box center [267, 162] width 10 height 11
click at [305, 160] on icon at bounding box center [305, 162] width 10 height 10
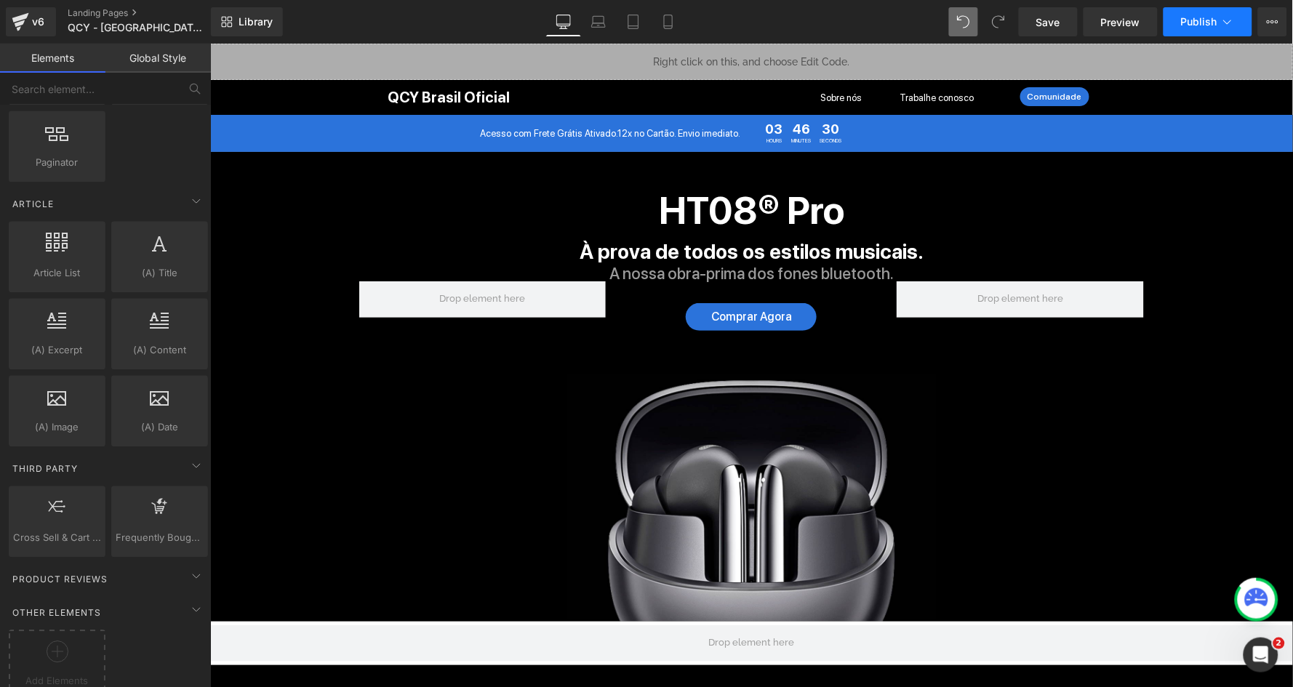
click at [1211, 20] on span "Publish" at bounding box center [1199, 22] width 36 height 12
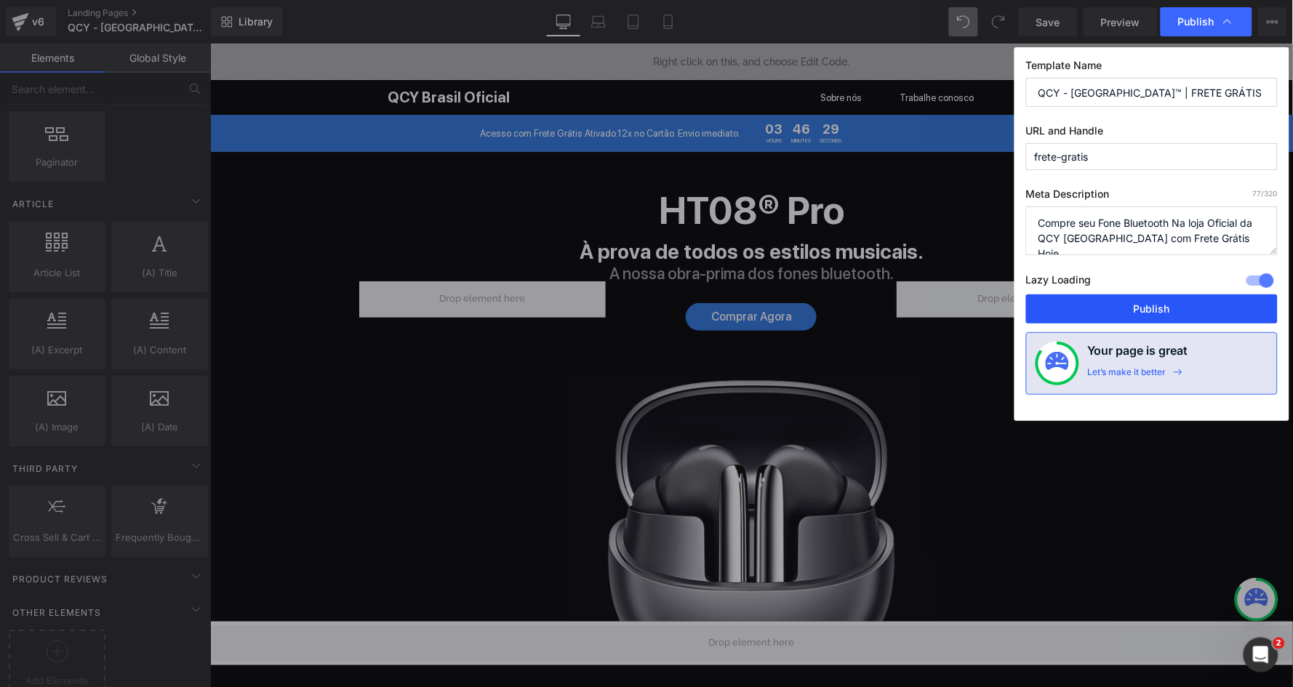
click at [1113, 308] on button "Publish" at bounding box center [1152, 308] width 252 height 29
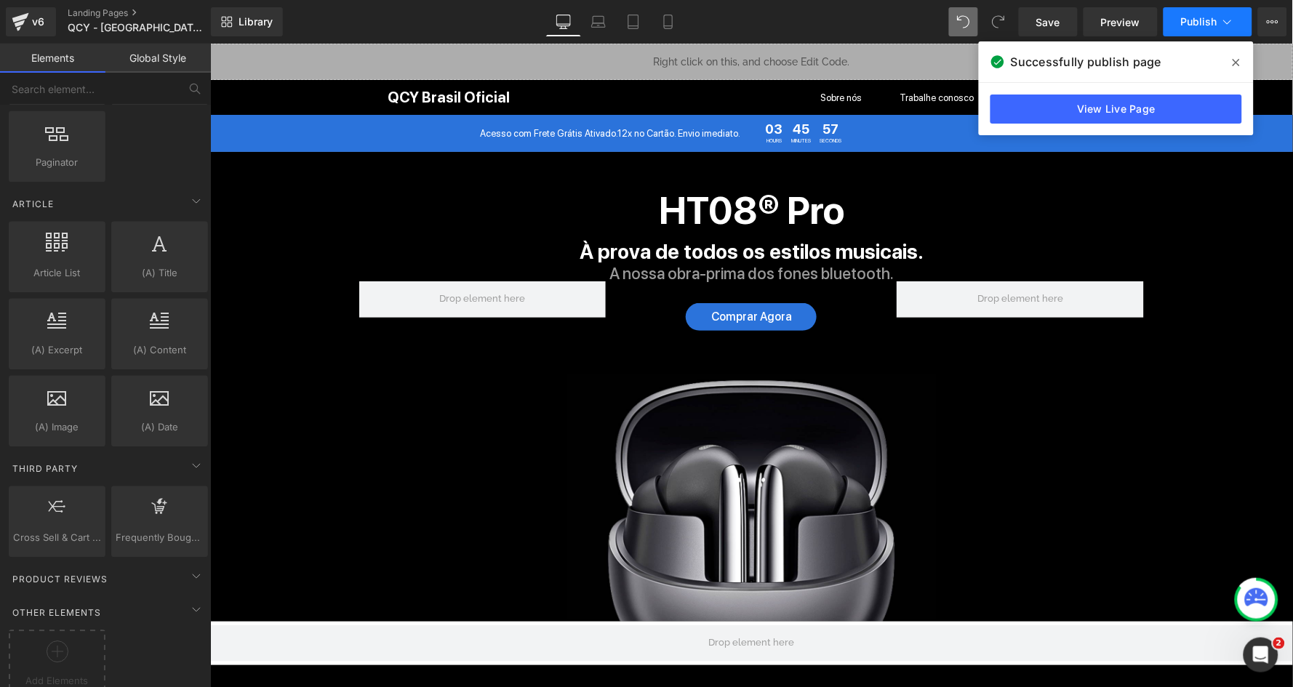
click at [1186, 22] on span "Publish" at bounding box center [1199, 22] width 36 height 12
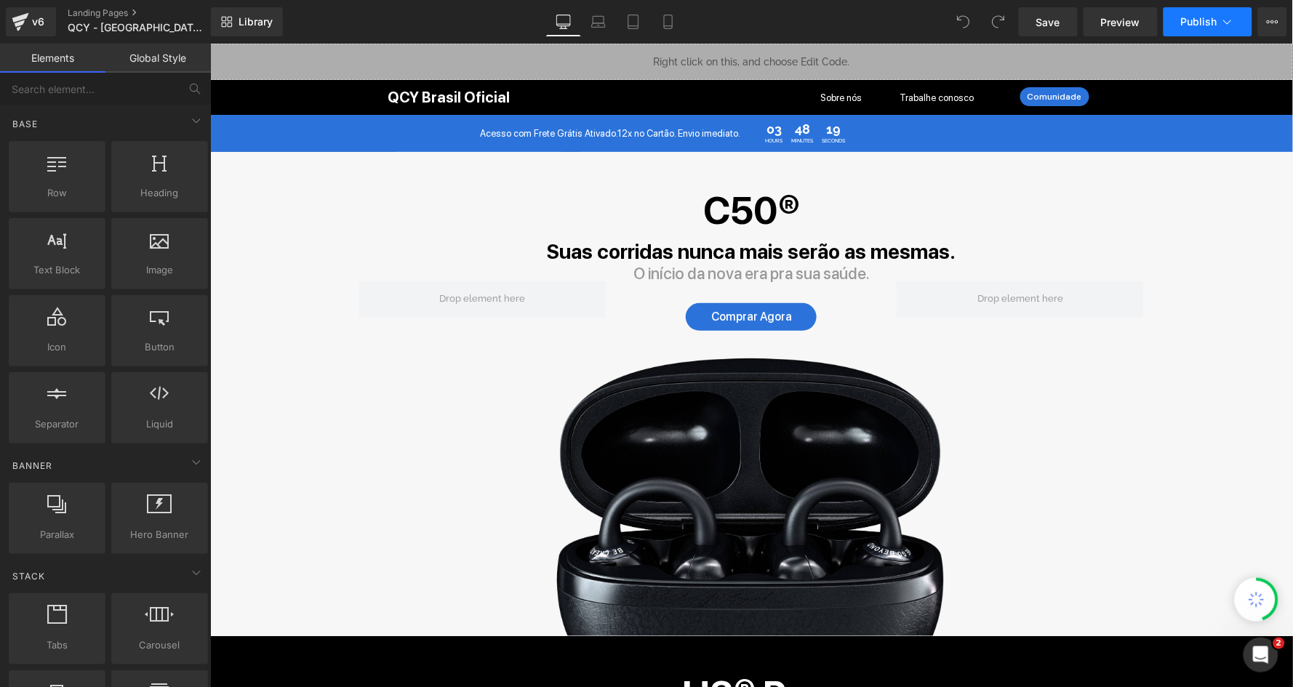
click at [1238, 17] on button "Publish" at bounding box center [1207, 21] width 89 height 29
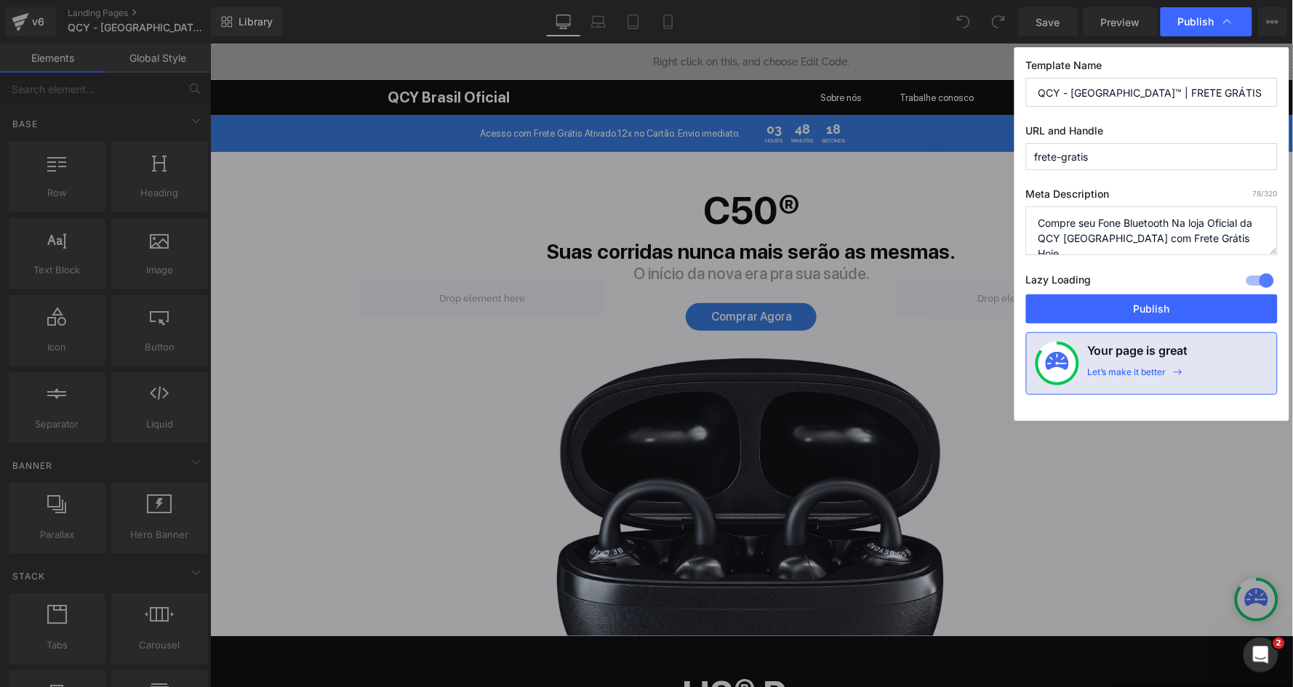
click at [1195, 89] on input "QCY - [GEOGRAPHIC_DATA]™ | FRETE GRÁTIS ATIVADO" at bounding box center [1152, 92] width 252 height 29
click at [1138, 165] on input "frete-gratis" at bounding box center [1152, 156] width 252 height 27
type input "frete-gratis2"
click at [1116, 304] on button "Publish" at bounding box center [1152, 308] width 252 height 29
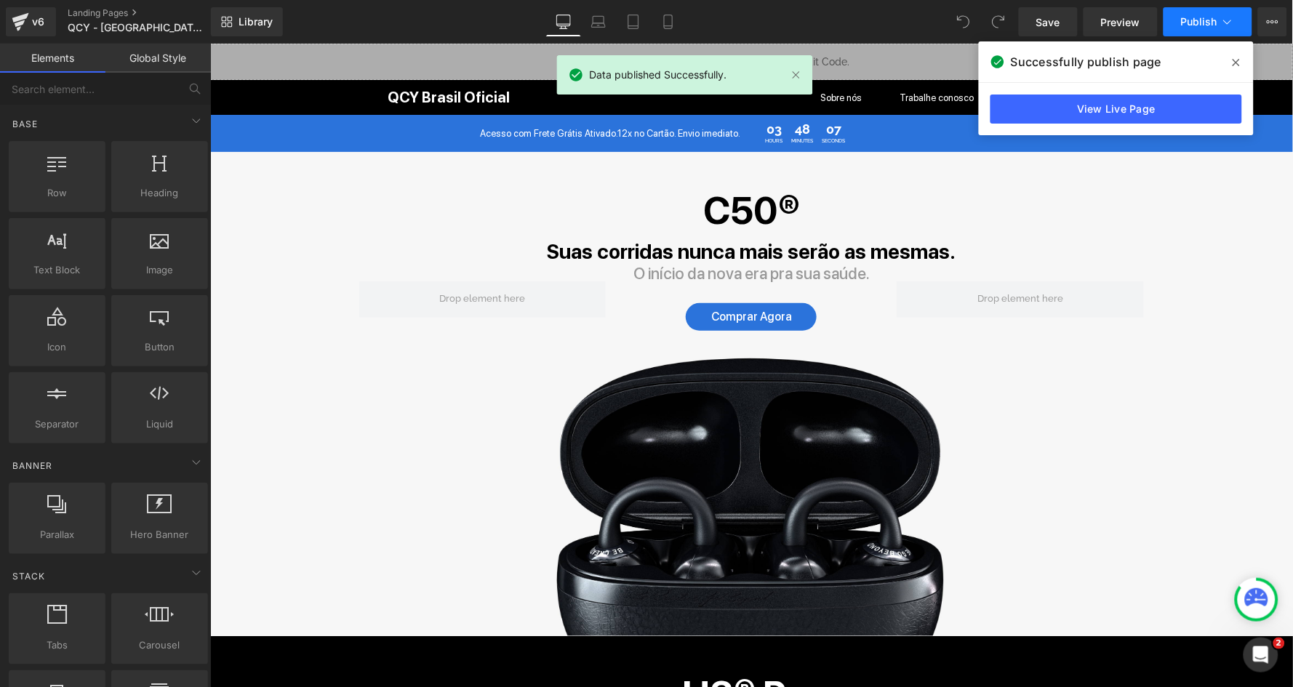
click at [1219, 20] on button "Publish" at bounding box center [1207, 21] width 89 height 29
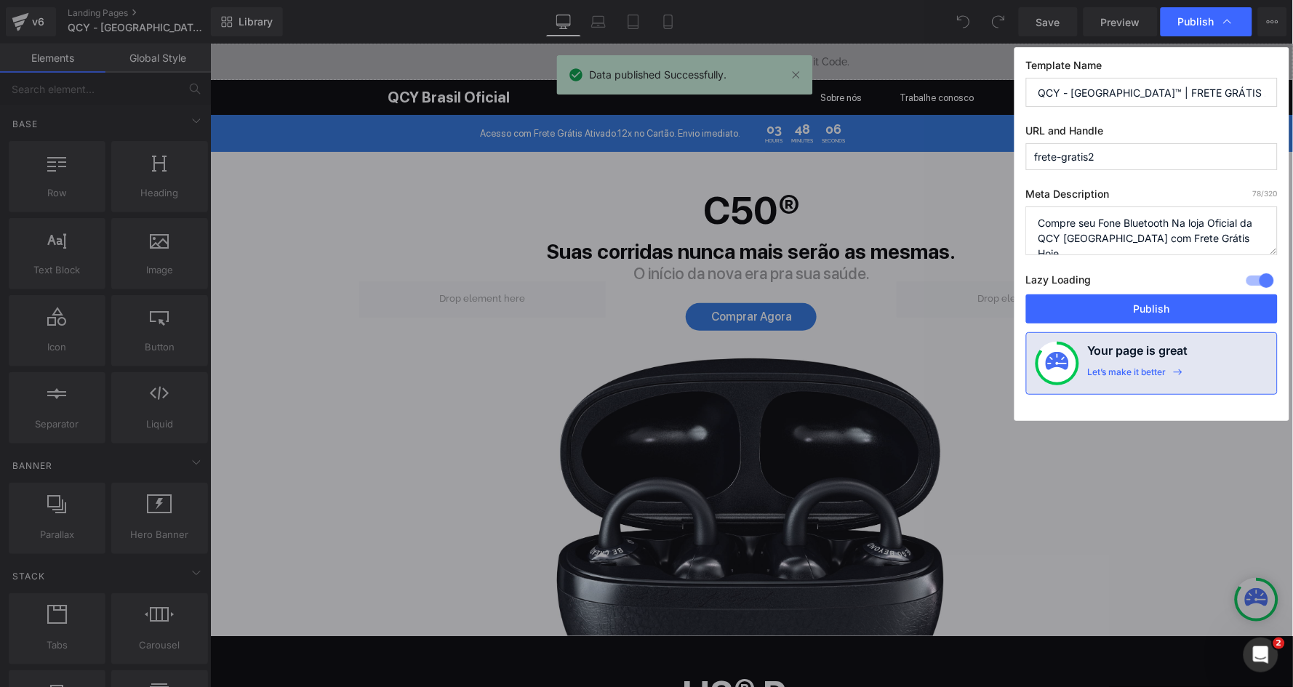
click at [1148, 209] on textarea "Compre seu Fone Bluetooth Na loja Oficial da QCY [GEOGRAPHIC_DATA] com Frete Gr…" at bounding box center [1152, 230] width 252 height 49
